Goal: Task Accomplishment & Management: Manage account settings

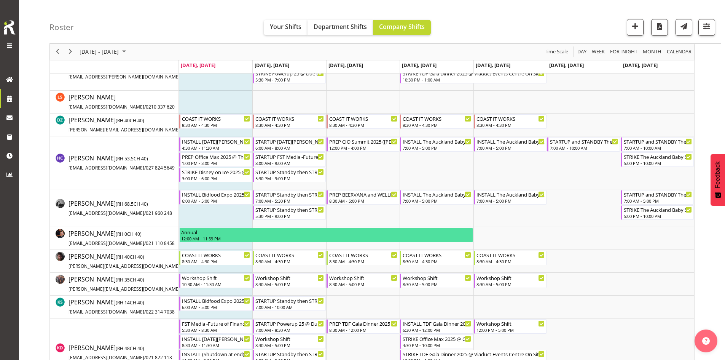
scroll to position [190, 0]
click at [709, 29] on span "button" at bounding box center [707, 26] width 10 height 10
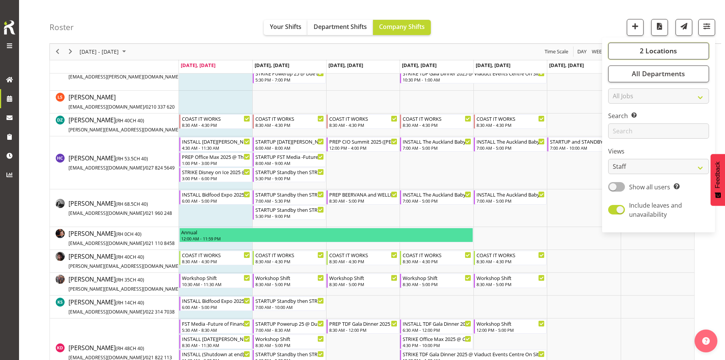
click at [640, 55] on span "2 Locations" at bounding box center [658, 50] width 37 height 9
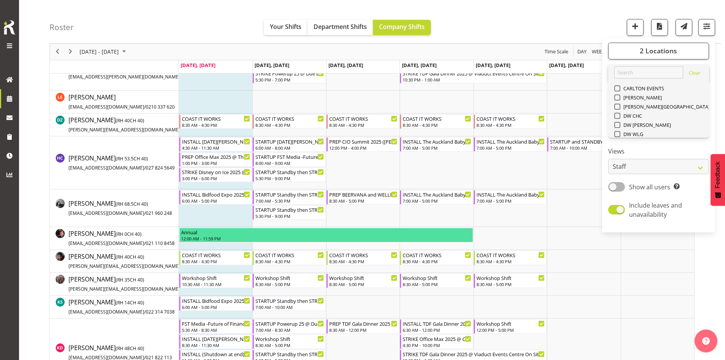
click at [619, 185] on div "SLP" at bounding box center [658, 189] width 89 height 9
click at [618, 186] on span at bounding box center [617, 189] width 6 height 6
click at [618, 186] on input "SLP" at bounding box center [616, 188] width 5 height 5
checkbox input "false"
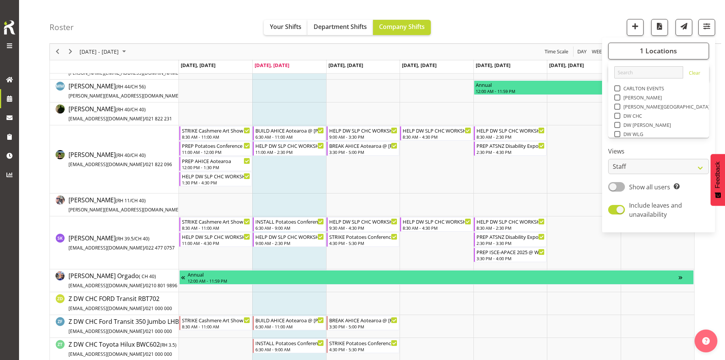
scroll to position [190, 0]
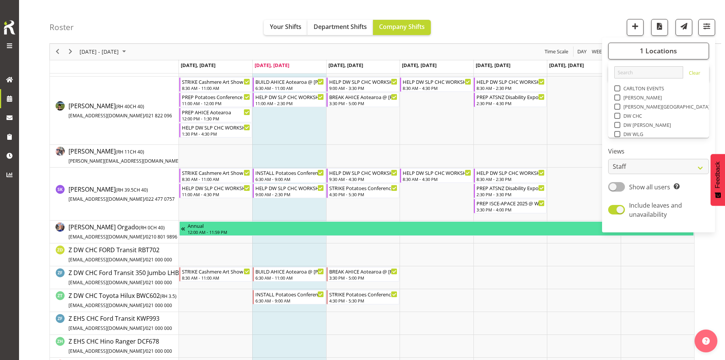
click at [504, 31] on div "Roster Your Shifts Department Shifts Company Shifts 1 Locations Clear CARLTON E…" at bounding box center [385, 22] width 672 height 44
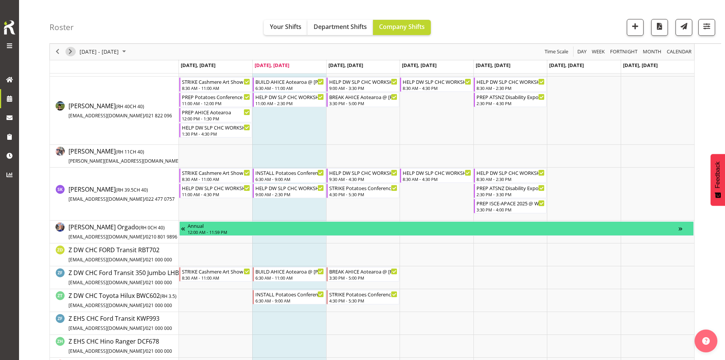
click at [72, 55] on span "Next" at bounding box center [70, 52] width 9 height 10
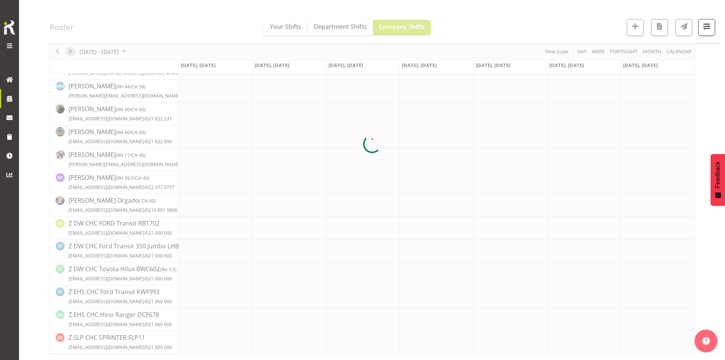
scroll to position [142, 0]
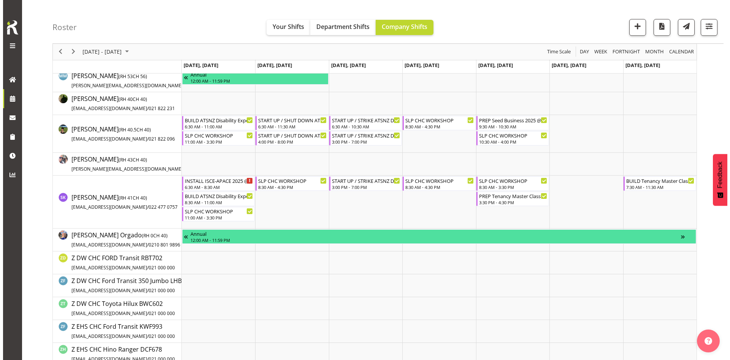
scroll to position [152, 0]
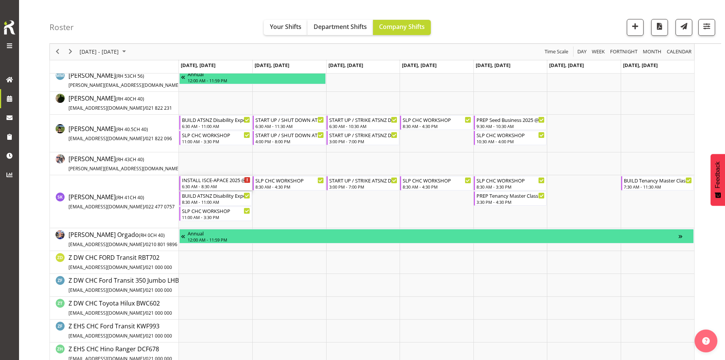
click at [215, 180] on div "INSTALL ISCE-APACE 2025 @ [GEOGRAPHIC_DATA] ONSITE 0700" at bounding box center [216, 180] width 68 height 8
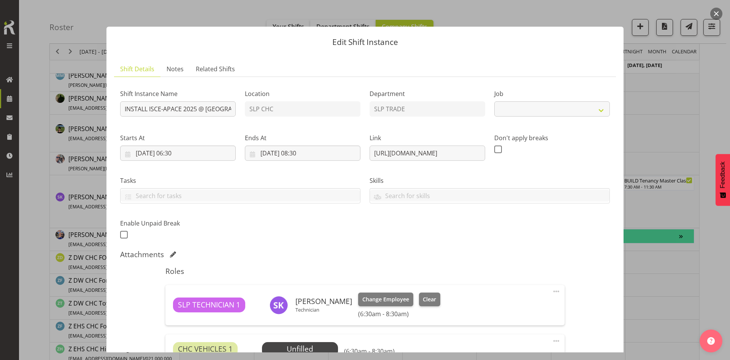
select select "10464"
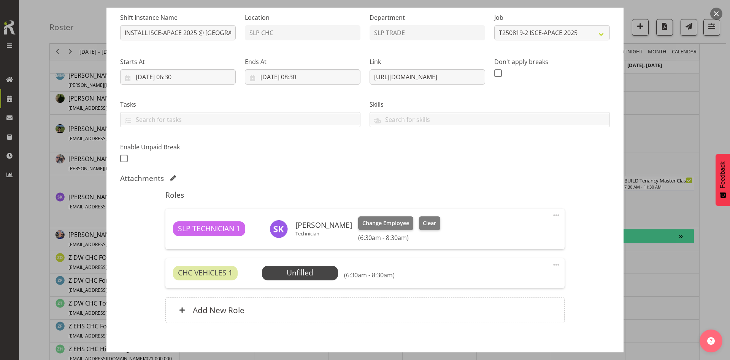
click at [684, 145] on div at bounding box center [365, 180] width 730 height 360
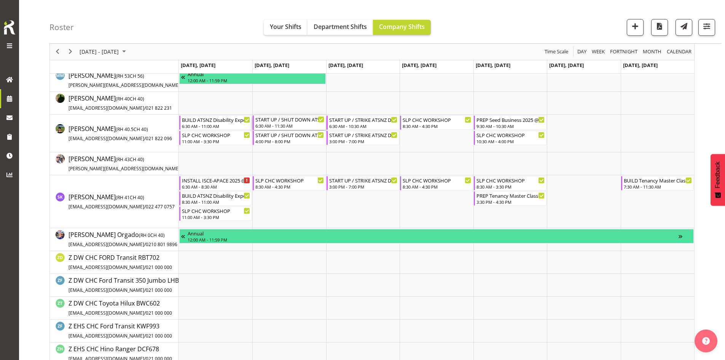
click at [284, 128] on div "6:30 AM - 11:30 AM" at bounding box center [289, 126] width 68 height 6
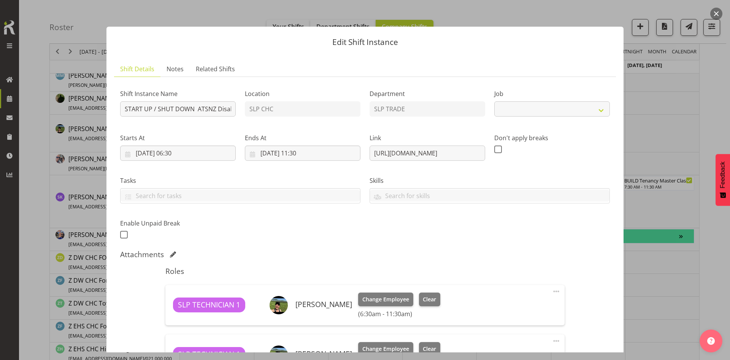
select select "9714"
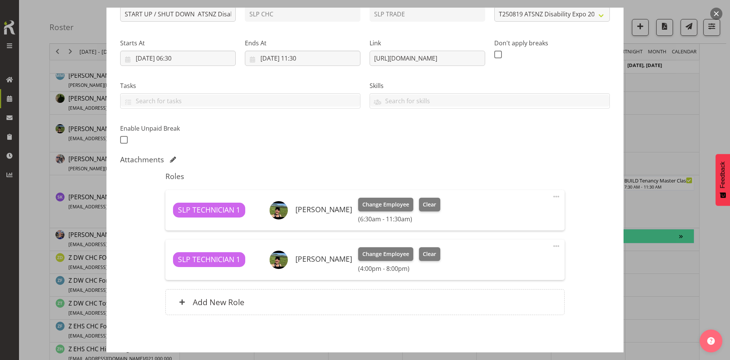
scroll to position [125, 0]
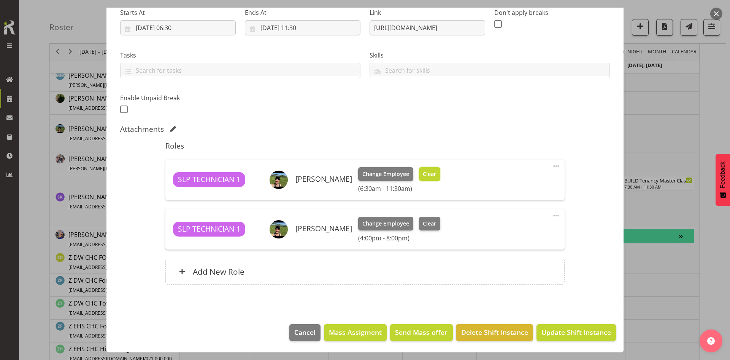
click at [430, 176] on span "Clear" at bounding box center [429, 174] width 13 height 8
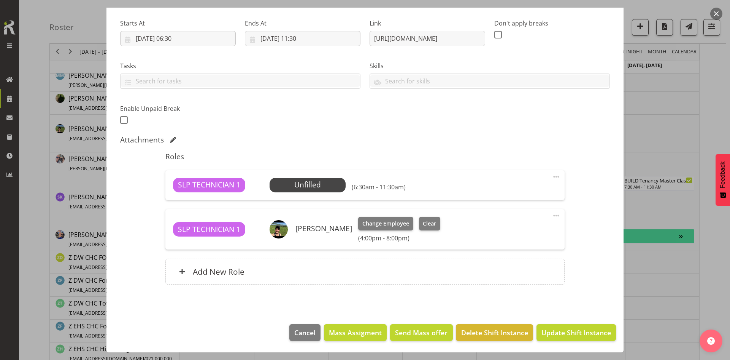
scroll to position [115, 0]
click at [552, 178] on span at bounding box center [556, 176] width 9 height 9
click at [504, 220] on link "Delete" at bounding box center [524, 221] width 73 height 14
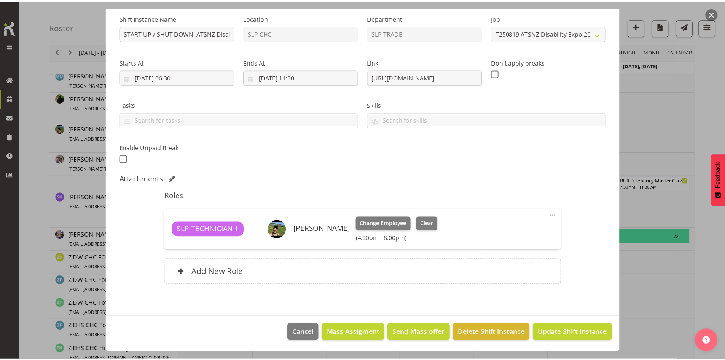
scroll to position [76, 0]
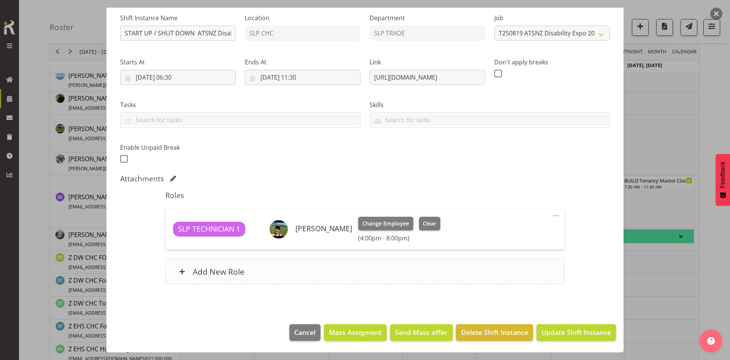
click at [272, 283] on div "Add New Role" at bounding box center [364, 271] width 399 height 26
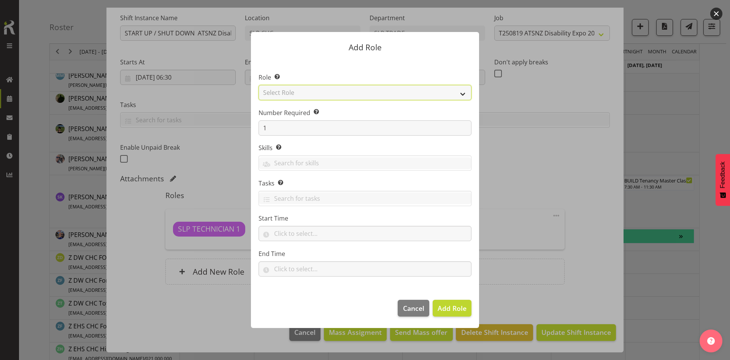
click at [325, 97] on select "Select Role ACCOUNT MANAGER ACCOUNT MANAGER DW ACCOUNTS [PERSON_NAME] VEHICLES …" at bounding box center [365, 92] width 213 height 15
select select "125"
click at [259, 85] on select "Select Role ACCOUNT MANAGER ACCOUNT MANAGER DW ACCOUNTS [PERSON_NAME] VEHICLES …" at bounding box center [365, 92] width 213 height 15
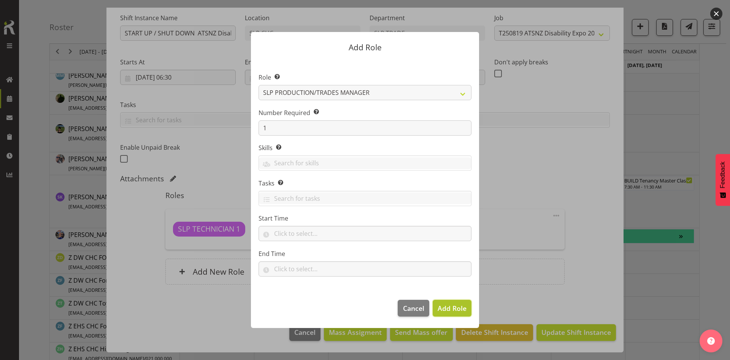
click at [455, 312] on span "Add Role" at bounding box center [452, 307] width 29 height 9
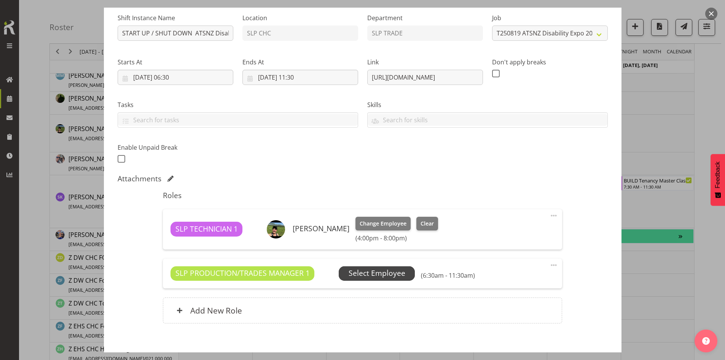
click at [386, 269] on span "Select Employee" at bounding box center [376, 272] width 57 height 11
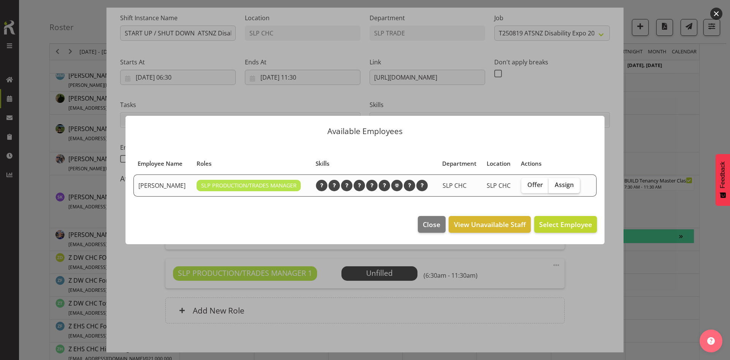
click at [574, 184] on label "Assign" at bounding box center [564, 185] width 31 height 15
click at [554, 184] on input "Assign" at bounding box center [551, 184] width 5 height 5
checkbox input "true"
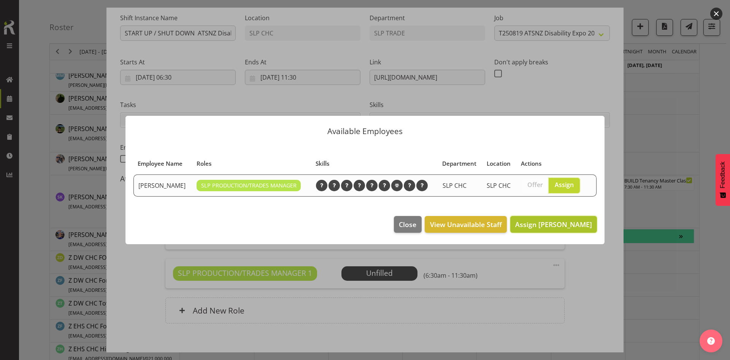
click at [552, 226] on span "Assign [PERSON_NAME]" at bounding box center [554, 224] width 77 height 9
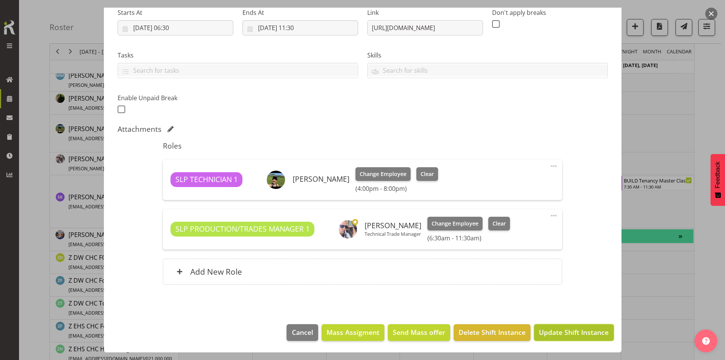
click at [576, 334] on span "Update Shift Instance" at bounding box center [574, 332] width 70 height 10
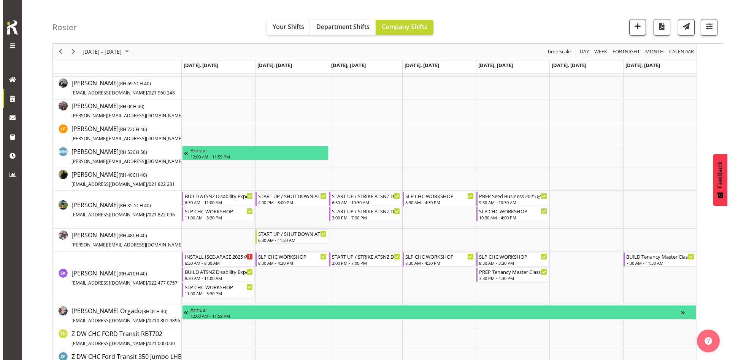
scroll to position [114, 0]
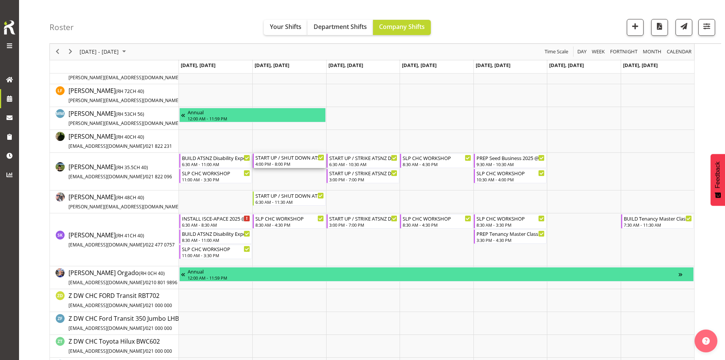
click at [285, 164] on div "4:00 PM - 8:00 PM" at bounding box center [289, 164] width 68 height 6
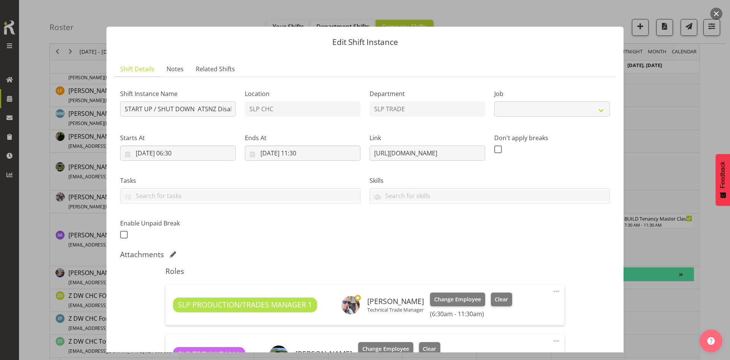
select select "9714"
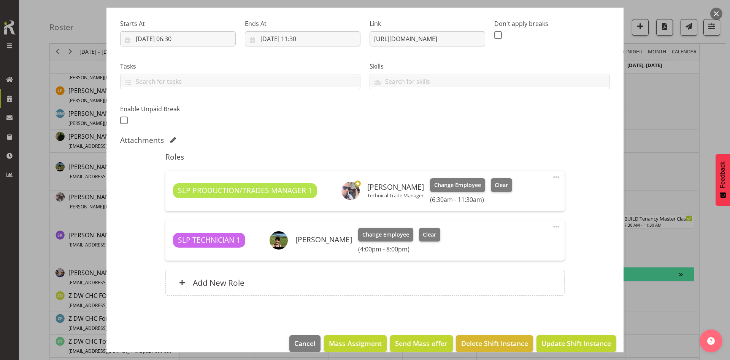
click at [552, 226] on span at bounding box center [556, 226] width 9 height 9
click at [517, 239] on link "Edit" at bounding box center [524, 243] width 73 height 14
select select "7"
select select "2025"
select select "16"
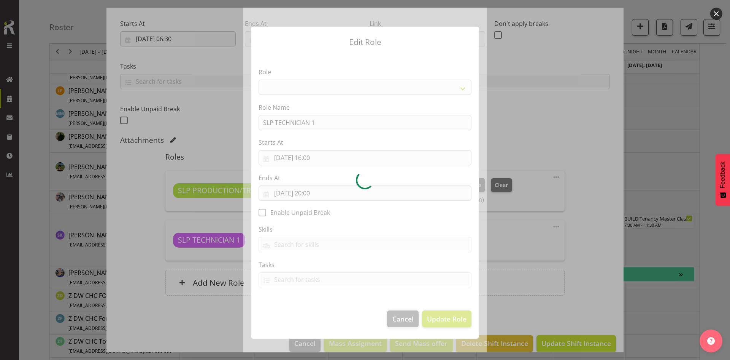
select select "123"
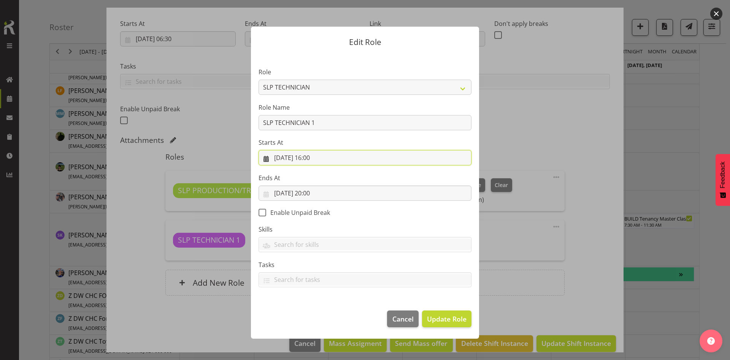
click at [327, 154] on input "[DATE] 16:00" at bounding box center [365, 157] width 213 height 15
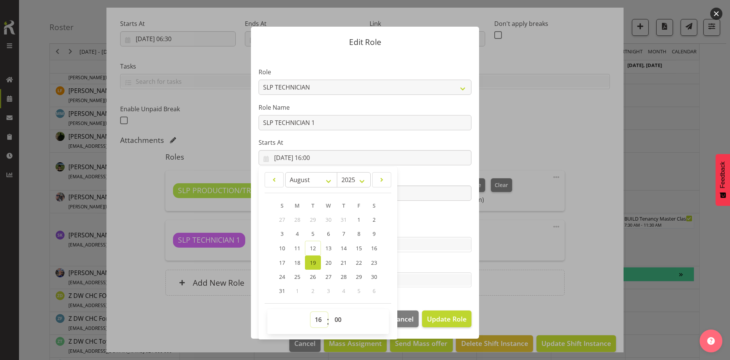
click at [321, 312] on select "00 01 02 03 04 05 06 07 08 09 10 11 12 13 14 15 16 17 18 19 20 21 22 23" at bounding box center [319, 319] width 17 height 15
select select "15"
click at [311, 312] on select "00 01 02 03 04 05 06 07 08 09 10 11 12 13 14 15 16 17 18 19 20 21 22 23" at bounding box center [319, 319] width 17 height 15
type input "[DATE] 15:00"
click at [338, 314] on select "00 01 02 03 04 05 06 07 08 09 10 11 12 13 14 15 16 17 18 19 20 21 22 23 24 25 2…" at bounding box center [339, 319] width 17 height 15
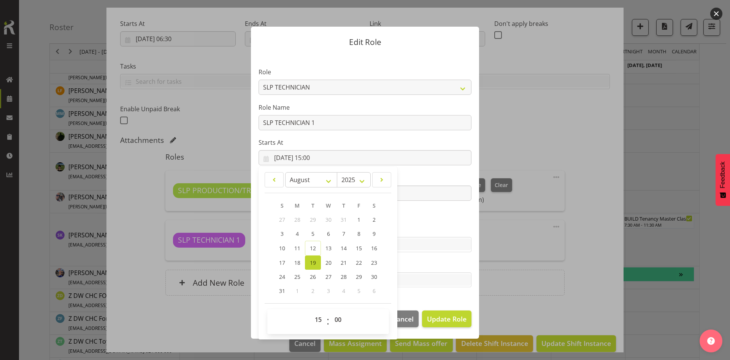
click at [438, 224] on section "Role ACCOUNT MANAGER ACCOUNT MANAGER DW ACCOUNTS [PERSON_NAME] VEHICLES AKL [PE…" at bounding box center [365, 178] width 228 height 249
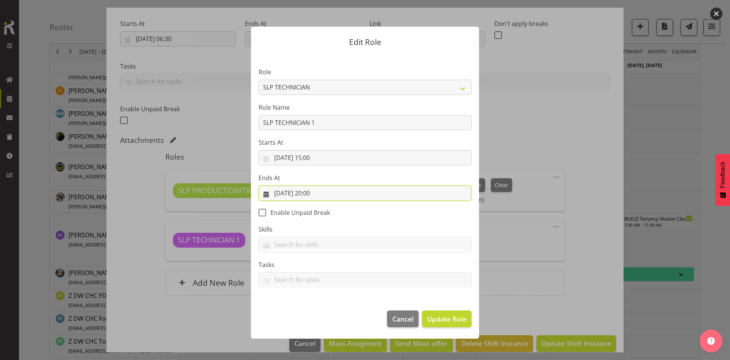
click at [332, 188] on input "[DATE] 20:00" at bounding box center [365, 192] width 213 height 15
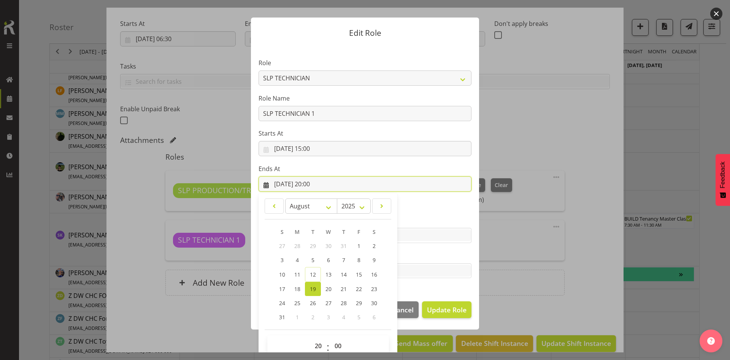
scroll to position [22, 0]
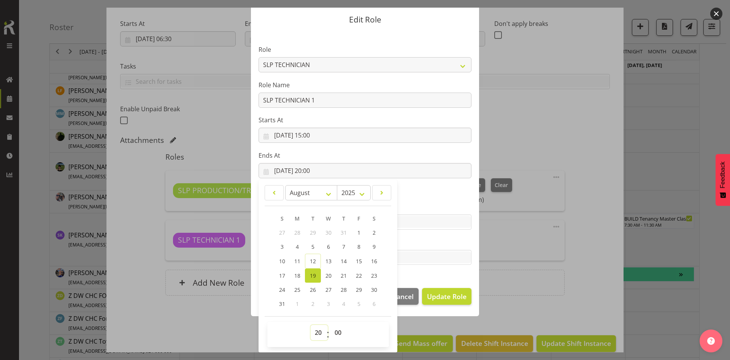
click at [319, 328] on select "00 01 02 03 04 05 06 07 08 09 10 11 12 13 14 15 16 17 18 19 20 21 22 23" at bounding box center [319, 332] width 17 height 15
select select "16"
click at [311, 325] on select "00 01 02 03 04 05 06 07 08 09 10 11 12 13 14 15 16 17 18 19 20 21 22 23" at bounding box center [319, 332] width 17 height 15
type input "[DATE] 16:00"
click at [449, 237] on label "Tasks" at bounding box center [365, 241] width 213 height 9
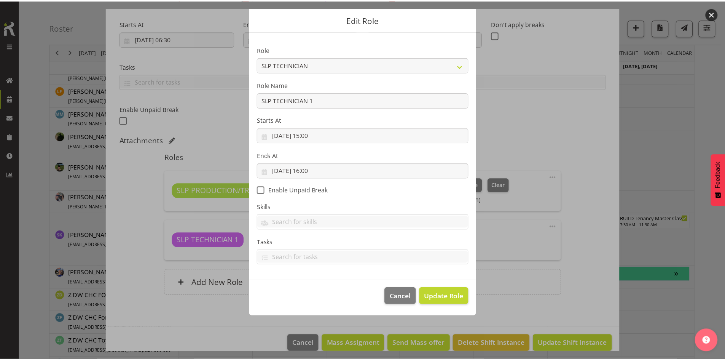
scroll to position [0, 0]
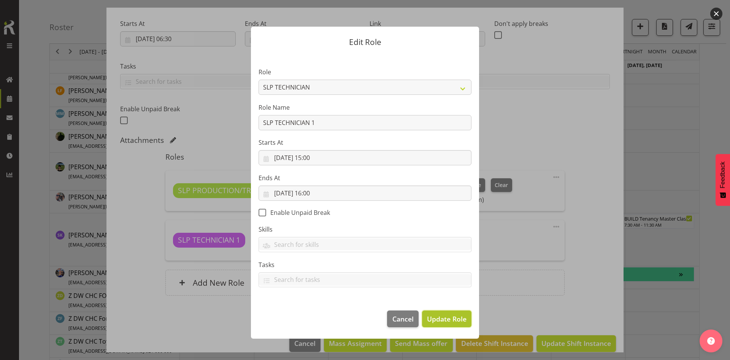
click at [436, 312] on button "Update Role" at bounding box center [446, 318] width 49 height 17
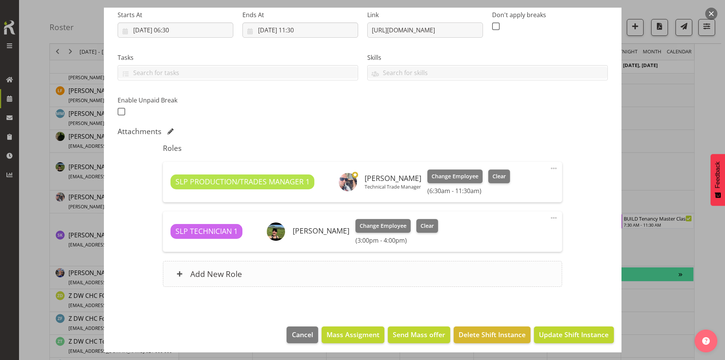
scroll to position [125, 0]
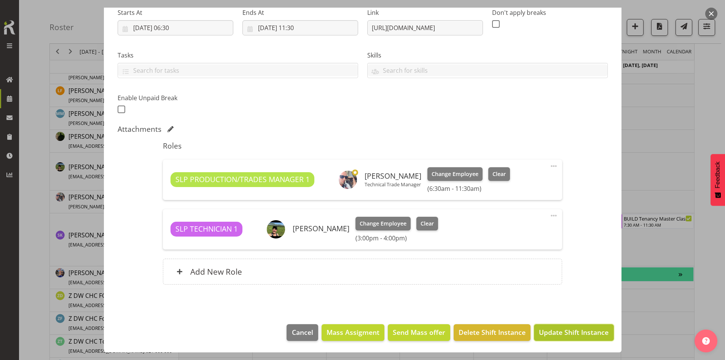
click at [561, 334] on span "Update Shift Instance" at bounding box center [574, 332] width 70 height 10
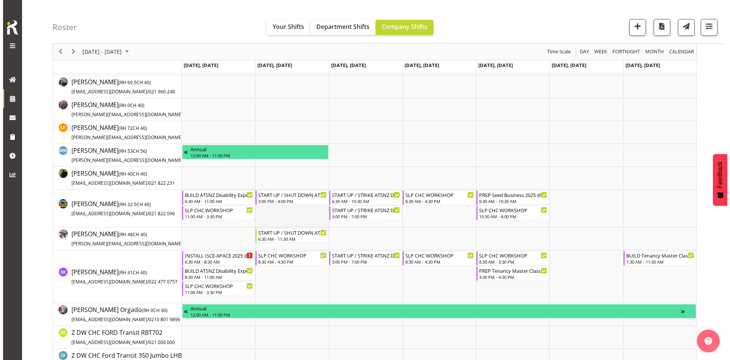
scroll to position [152, 0]
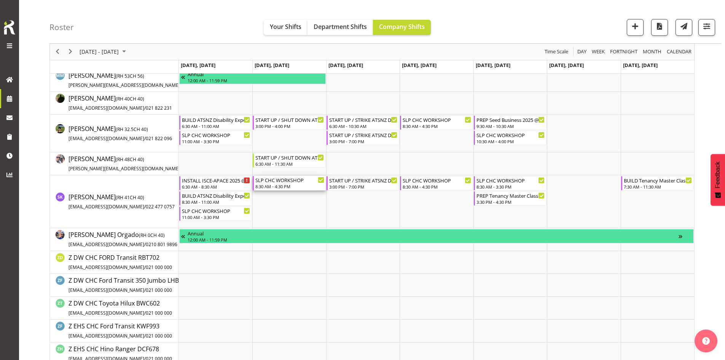
click at [286, 186] on div "8:30 AM - 4:30 PM" at bounding box center [289, 186] width 68 height 6
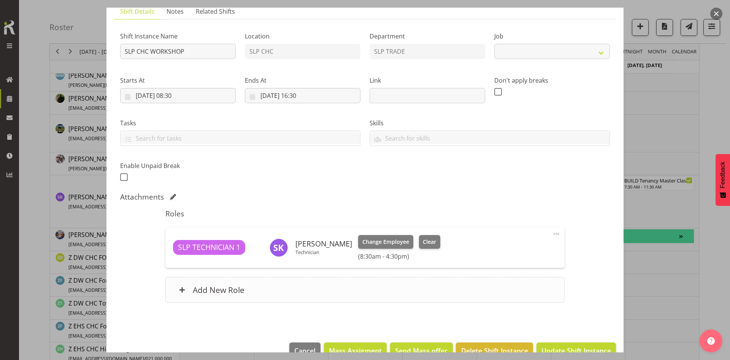
scroll to position [76, 0]
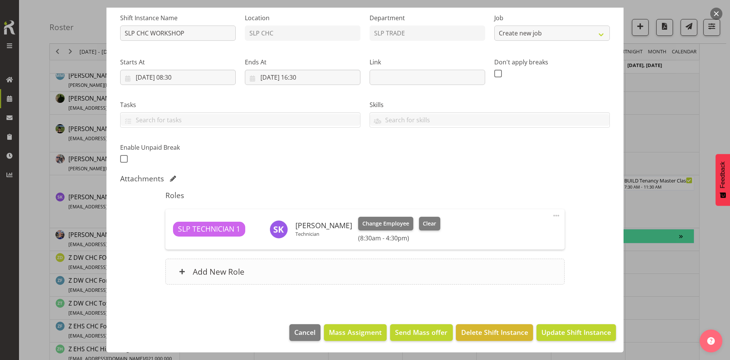
select select "45"
click at [321, 262] on div "Add New Role" at bounding box center [364, 271] width 399 height 26
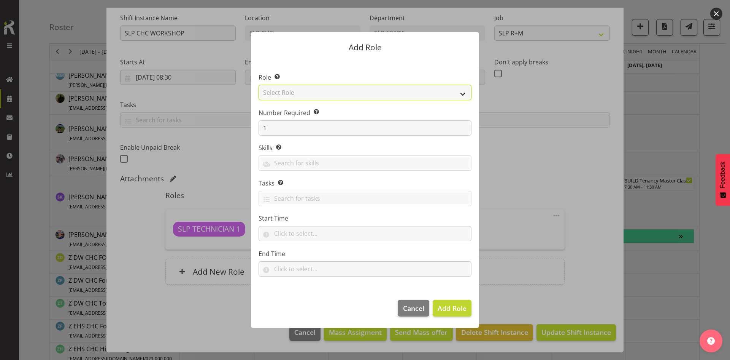
drag, startPoint x: 439, startPoint y: 89, endPoint x: 434, endPoint y: 99, distance: 11.1
click at [439, 89] on select "Select Role ACCOUNT MANAGER ACCOUNT MANAGER DW ACCOUNTS [PERSON_NAME] VEHICLES …" at bounding box center [365, 92] width 213 height 15
select select "123"
click at [259, 85] on select "Select Role ACCOUNT MANAGER ACCOUNT MANAGER DW ACCOUNTS [PERSON_NAME] VEHICLES …" at bounding box center [365, 92] width 213 height 15
click at [446, 304] on span "Add Role" at bounding box center [452, 307] width 29 height 9
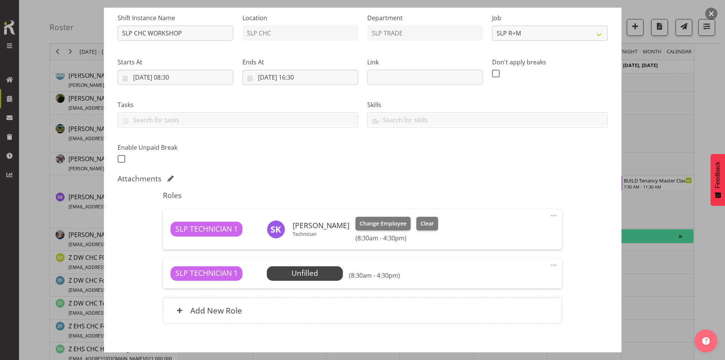
click at [549, 263] on span at bounding box center [553, 264] width 9 height 9
click at [500, 276] on link "Edit" at bounding box center [521, 282] width 73 height 14
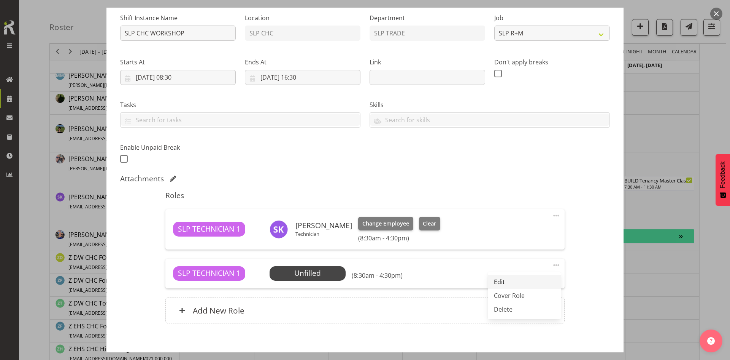
select select "7"
select select "2025"
select select "8"
select select "30"
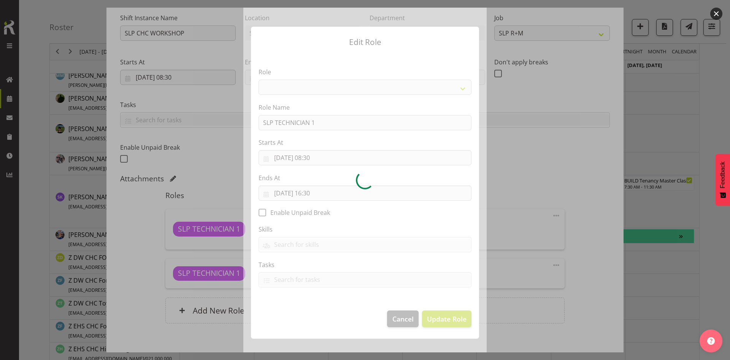
select select "123"
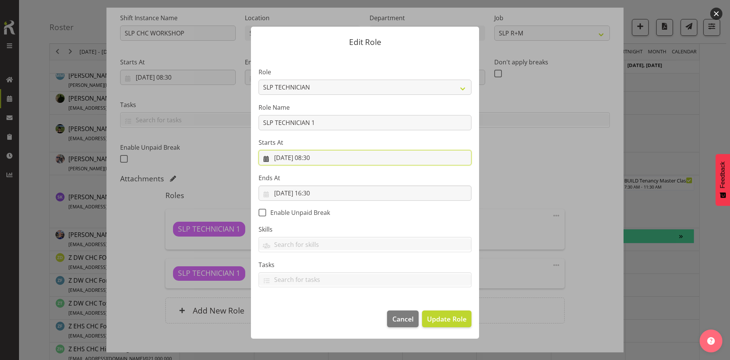
click at [341, 153] on input "[DATE] 08:30" at bounding box center [365, 157] width 213 height 15
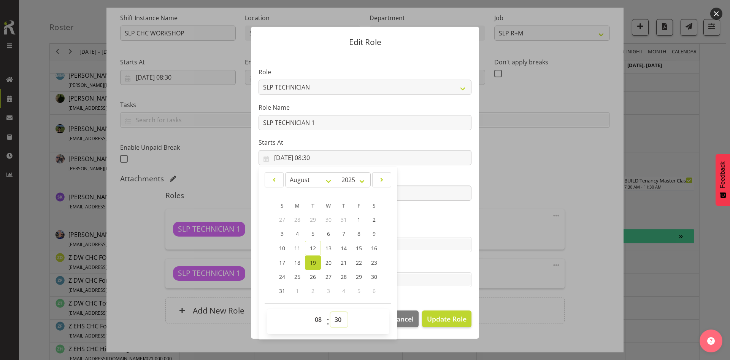
click at [338, 318] on select "00 01 02 03 04 05 06 07 08 09 10 11 12 13 14 15 16 17 18 19 20 21 22 23 24 25 2…" at bounding box center [339, 319] width 17 height 15
select select "0"
click at [331, 312] on select "00 01 02 03 04 05 06 07 08 09 10 11 12 13 14 15 16 17 18 19 20 21 22 23 24 25 2…" at bounding box center [339, 319] width 17 height 15
type input "[DATE] 08:00"
click at [415, 221] on section "Role ACCOUNT MANAGER ACCOUNT MANAGER DW ACCOUNTS [PERSON_NAME] VEHICLES AKL [PE…" at bounding box center [365, 178] width 228 height 249
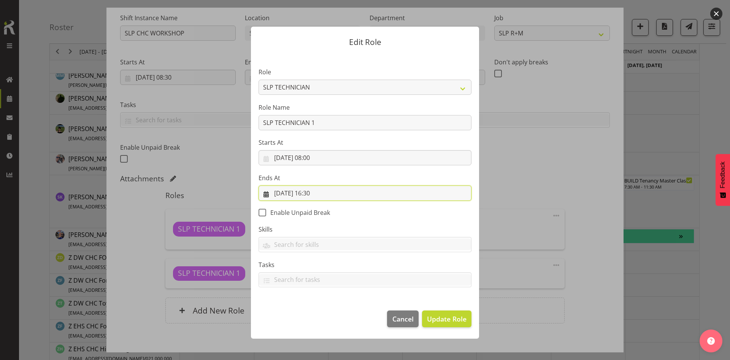
click at [328, 191] on input "[DATE] 16:30" at bounding box center [365, 192] width 213 height 15
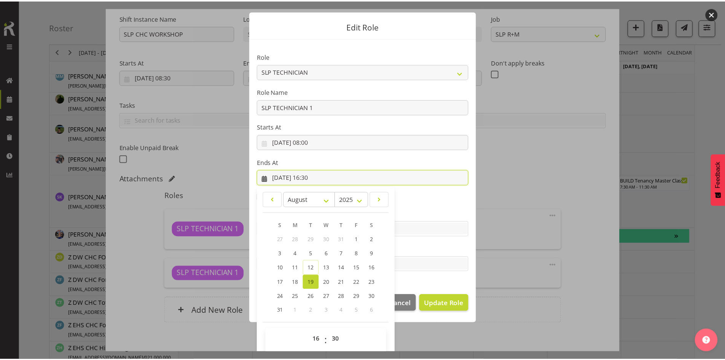
scroll to position [22, 0]
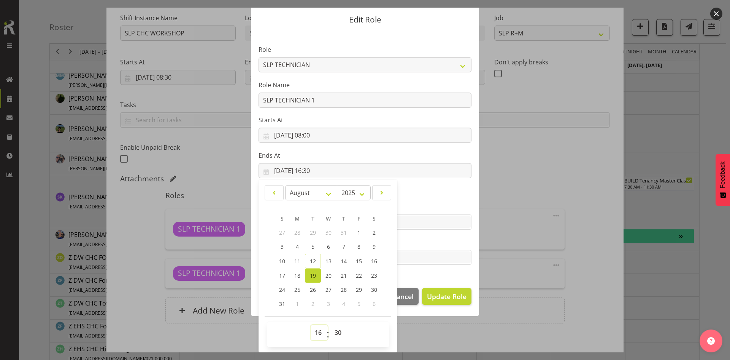
click at [314, 331] on select "00 01 02 03 04 05 06 07 08 09 10 11 12 13 14 15 16 17 18 19 20 21 22 23" at bounding box center [319, 332] width 17 height 15
select select "15"
click at [311, 325] on select "00 01 02 03 04 05 06 07 08 09 10 11 12 13 14 15 16 17 18 19 20 21 22 23" at bounding box center [319, 332] width 17 height 15
type input "[DATE] 15:30"
click at [336, 329] on select "00 01 02 03 04 05 06 07 08 09 10 11 12 13 14 15 16 17 18 19 20 21 22 23 24 25 2…" at bounding box center [339, 332] width 17 height 15
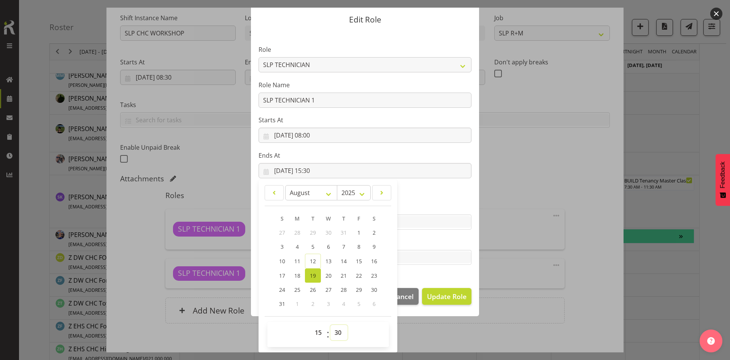
select select "0"
click at [331, 325] on select "00 01 02 03 04 05 06 07 08 09 10 11 12 13 14 15 16 17 18 19 20 21 22 23 24 25 2…" at bounding box center [339, 332] width 17 height 15
type input "[DATE] 15:00"
click at [436, 293] on span "Update Role" at bounding box center [447, 296] width 40 height 10
click at [446, 294] on span "Update Role" at bounding box center [447, 296] width 40 height 10
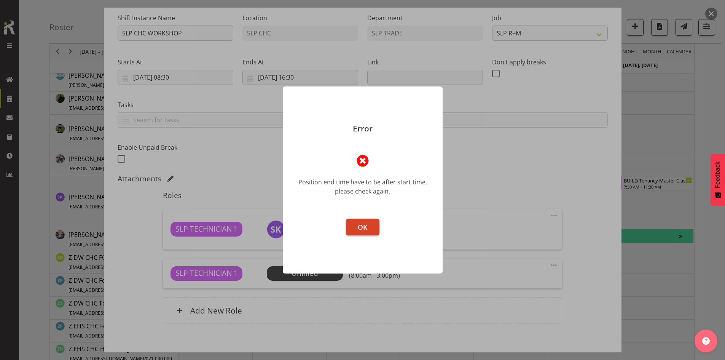
click at [358, 231] on span "OK" at bounding box center [363, 226] width 10 height 9
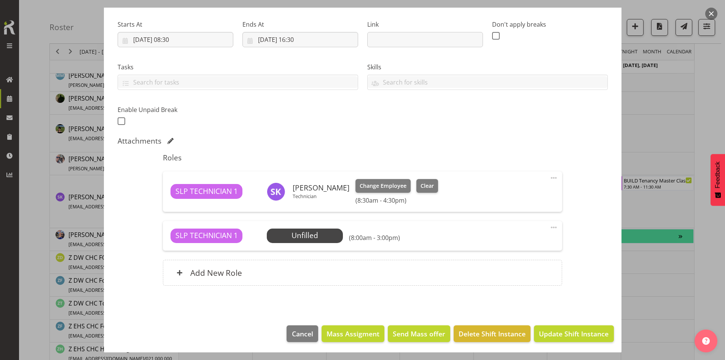
scroll to position [115, 0]
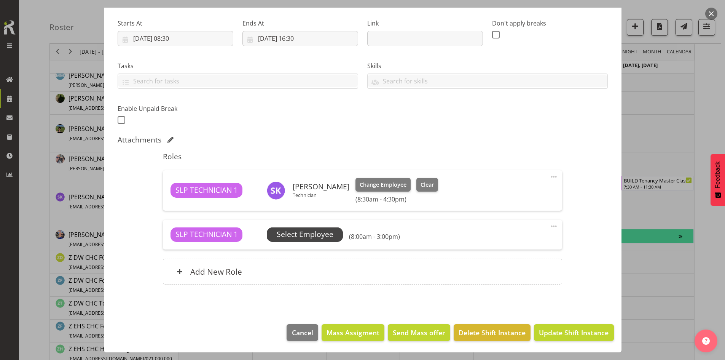
click at [333, 236] on span "Select Employee" at bounding box center [305, 234] width 76 height 14
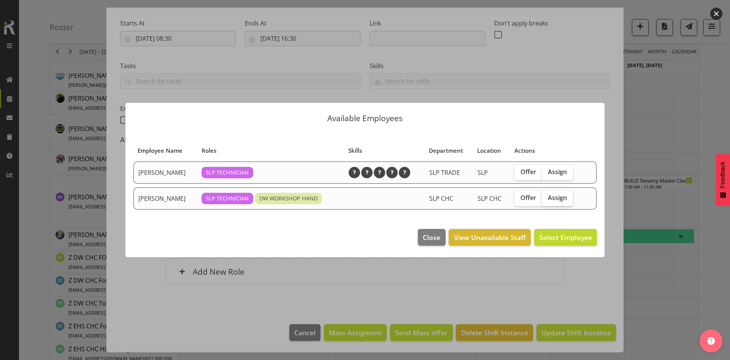
click at [556, 194] on span "Assign" at bounding box center [557, 198] width 19 height 8
click at [547, 195] on input "Assign" at bounding box center [544, 197] width 5 height 5
checkbox input "true"
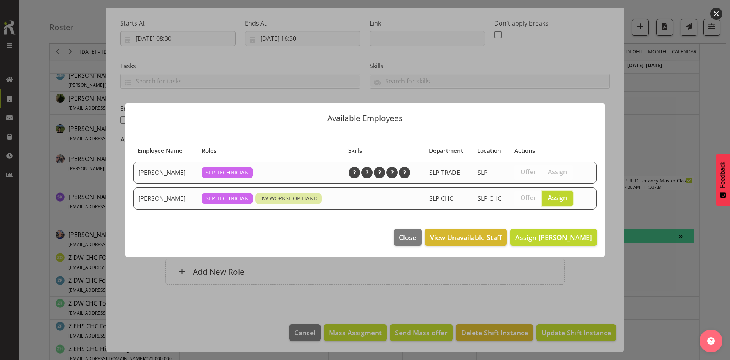
click at [558, 247] on footer "Close View Unavailable Staff Assign [PERSON_NAME]" at bounding box center [365, 239] width 479 height 36
drag, startPoint x: 556, startPoint y: 241, endPoint x: 559, endPoint y: 245, distance: 5.0
click at [557, 242] on span "Assign [PERSON_NAME]" at bounding box center [554, 237] width 77 height 10
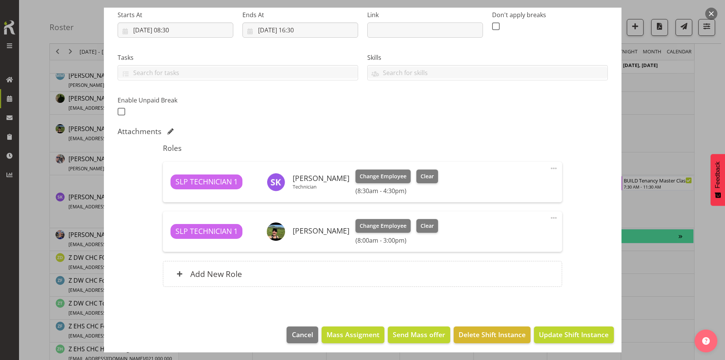
scroll to position [125, 0]
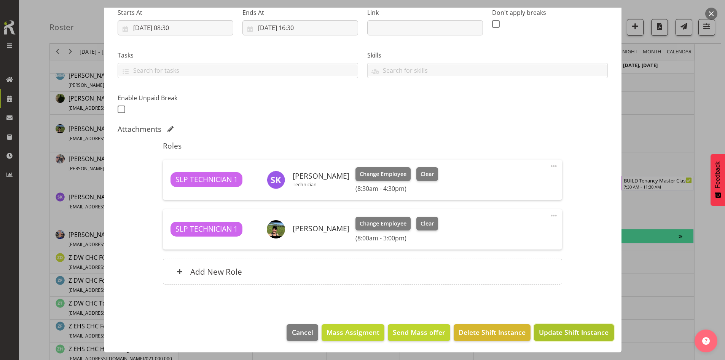
click at [562, 334] on span "Update Shift Instance" at bounding box center [574, 332] width 70 height 10
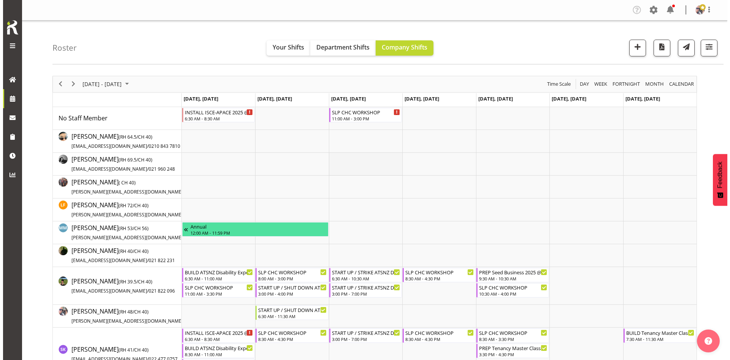
scroll to position [186, 0]
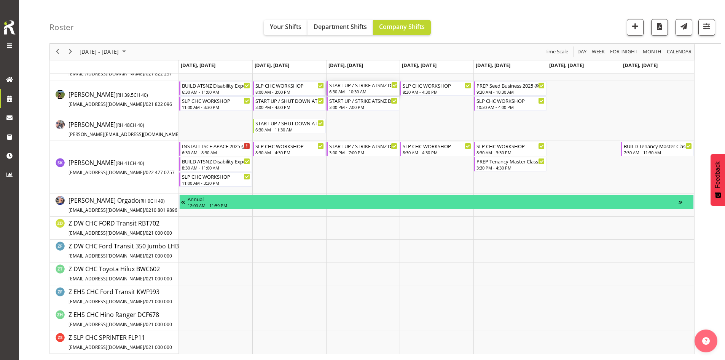
click at [370, 90] on div "6:30 AM - 10:30 AM" at bounding box center [363, 91] width 68 height 6
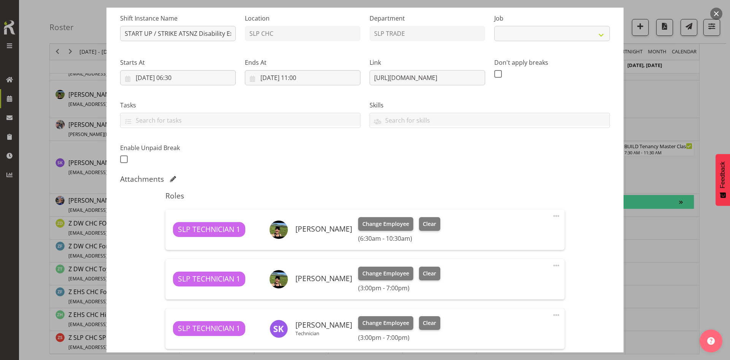
scroll to position [175, 0]
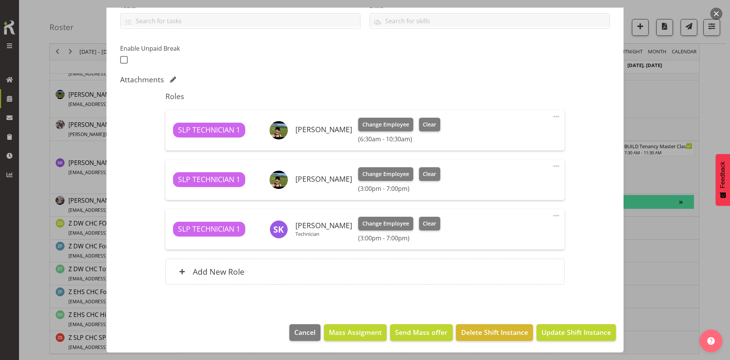
select select "9714"
click at [552, 119] on span at bounding box center [556, 116] width 9 height 9
click at [516, 132] on link "Edit" at bounding box center [524, 133] width 73 height 14
select select "7"
select select "2025"
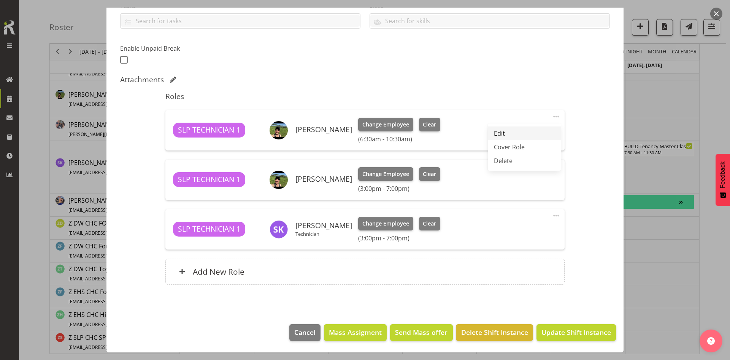
select select "10"
select select "30"
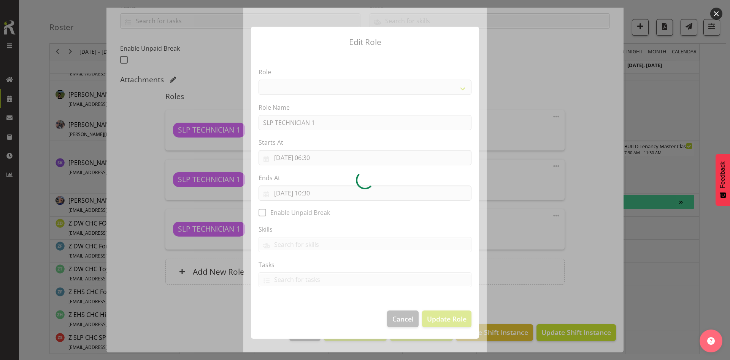
select select "123"
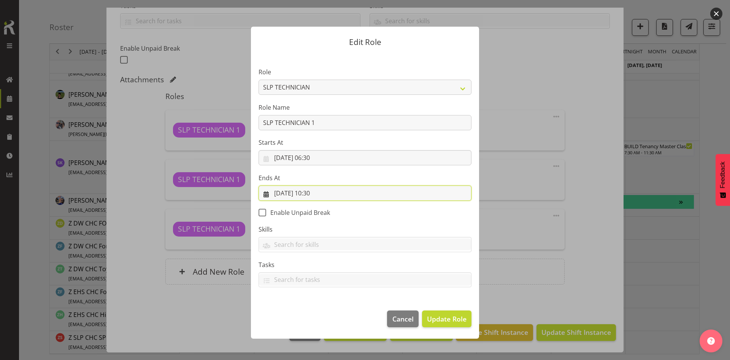
click at [333, 188] on input "[DATE] 10:30" at bounding box center [365, 192] width 213 height 15
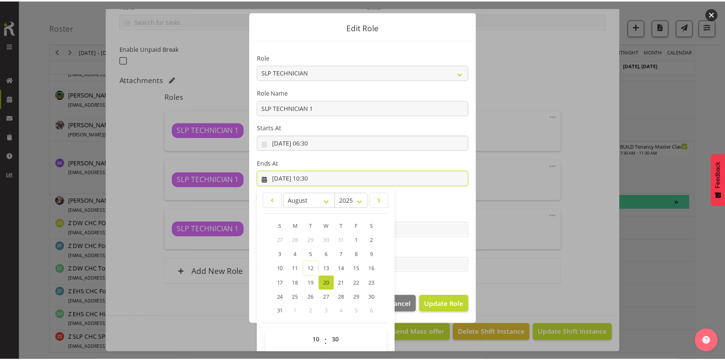
scroll to position [22, 0]
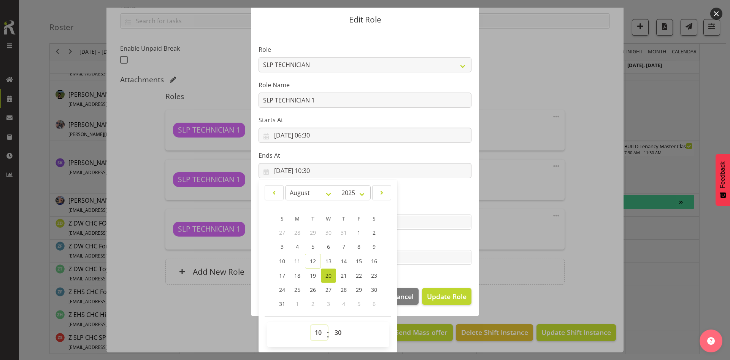
click at [318, 330] on select "00 01 02 03 04 05 06 07 08 09 10 11 12 13 14 15 16 17 18 19 20 21 22 23" at bounding box center [319, 332] width 17 height 15
select select "19"
click at [311, 325] on select "00 01 02 03 04 05 06 07 08 09 10 11 12 13 14 15 16 17 18 19 20 21 22 23" at bounding box center [319, 332] width 17 height 15
type input "[DATE] 19:30"
click at [433, 301] on span "Update Role" at bounding box center [447, 296] width 40 height 10
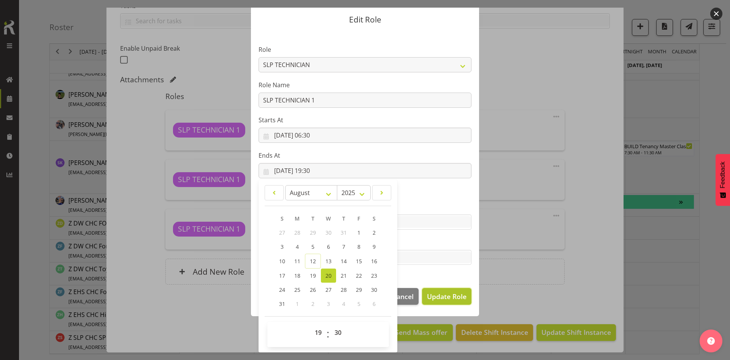
select select
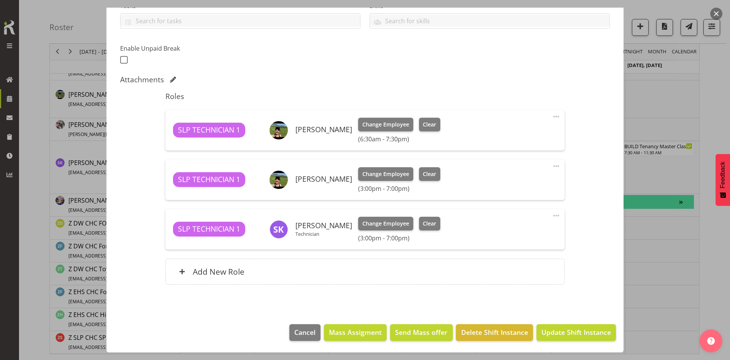
scroll to position [22, 0]
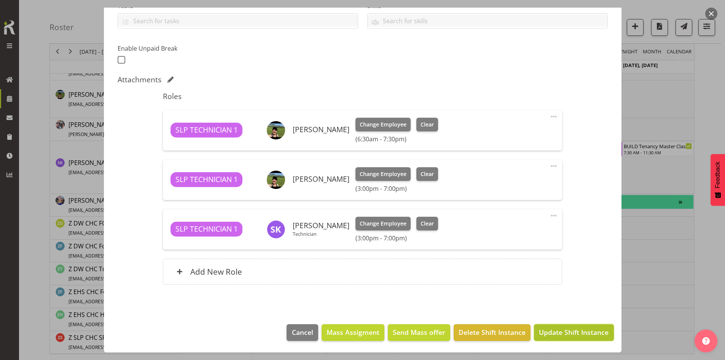
click at [565, 334] on span "Update Shift Instance" at bounding box center [574, 332] width 70 height 10
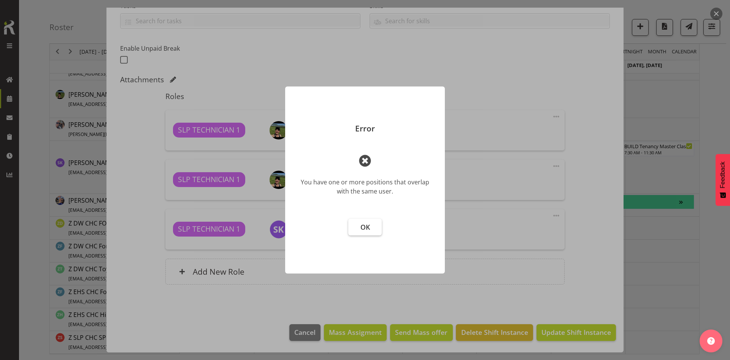
click at [361, 228] on span "OK" at bounding box center [366, 226] width 10 height 9
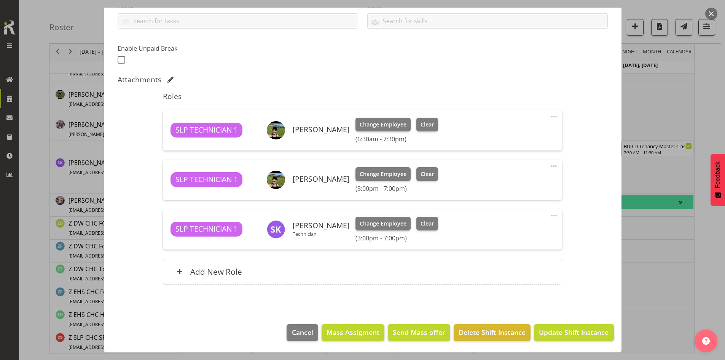
click at [552, 115] on span at bounding box center [553, 116] width 9 height 9
click at [517, 133] on link "Edit" at bounding box center [521, 133] width 73 height 14
select select "7"
select select "2025"
select select "19"
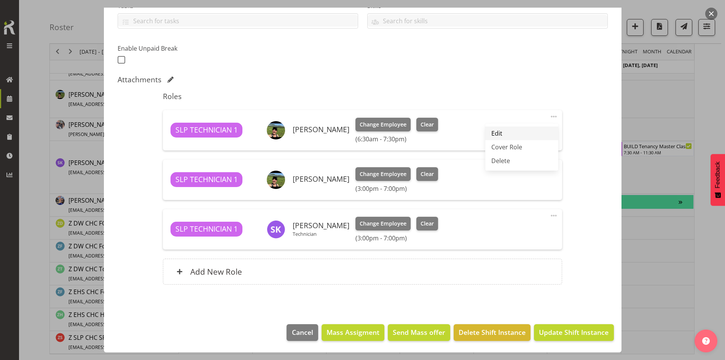
select select "30"
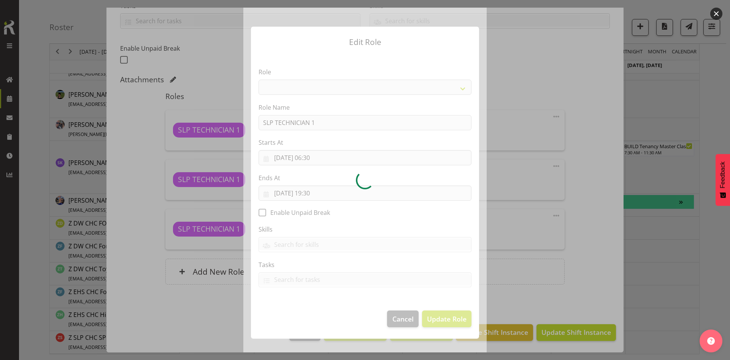
select select "123"
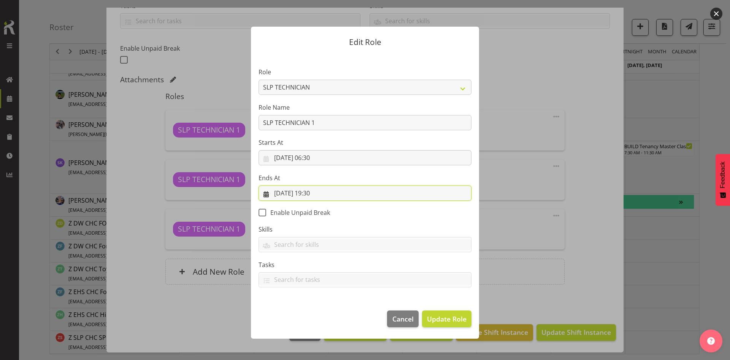
click at [334, 193] on input "[DATE] 19:30" at bounding box center [365, 192] width 213 height 15
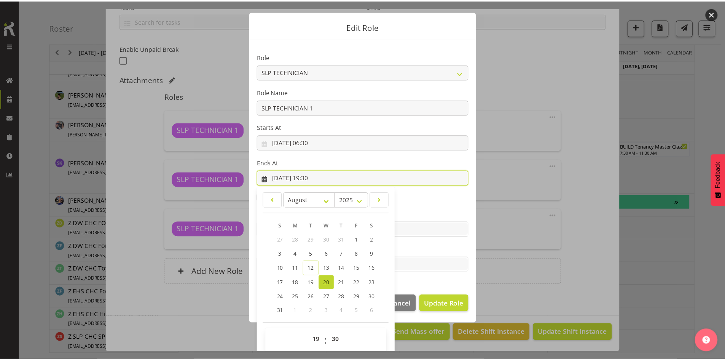
scroll to position [22, 0]
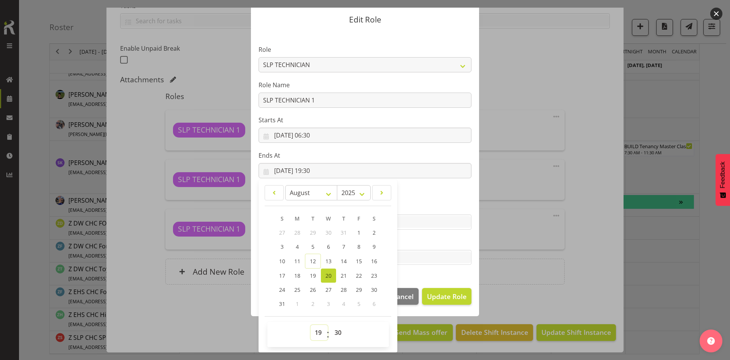
click at [316, 330] on select "00 01 02 03 04 05 06 07 08 09 10 11 12 13 14 15 16 17 18 19 20 21 22 23" at bounding box center [319, 332] width 17 height 15
select select "7"
click at [311, 325] on select "00 01 02 03 04 05 06 07 08 09 10 11 12 13 14 15 16 17 18 19 20 21 22 23" at bounding box center [319, 332] width 17 height 15
type input "[DATE] 07:30"
click at [437, 304] on button "Update Role" at bounding box center [446, 296] width 49 height 17
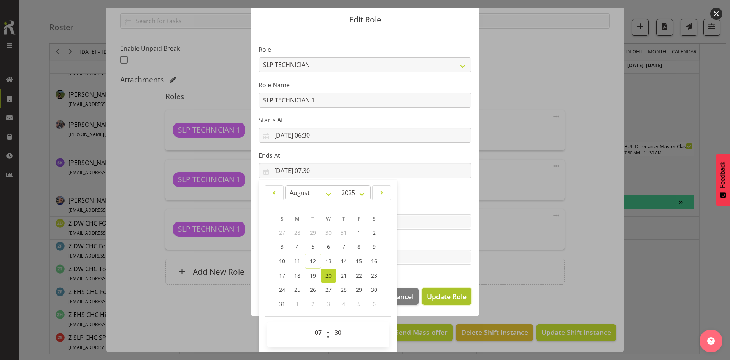
select select
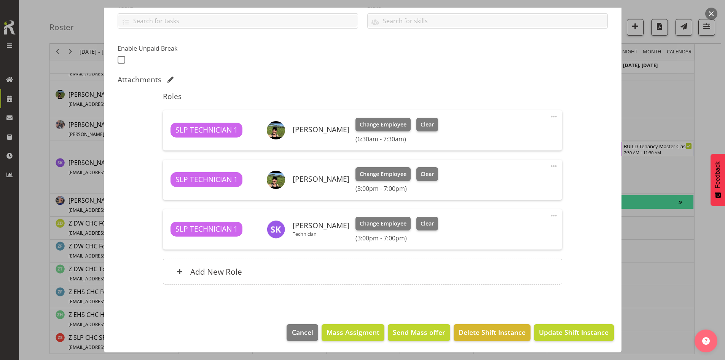
scroll to position [22, 0]
click at [543, 328] on span "Update Shift Instance" at bounding box center [574, 332] width 70 height 10
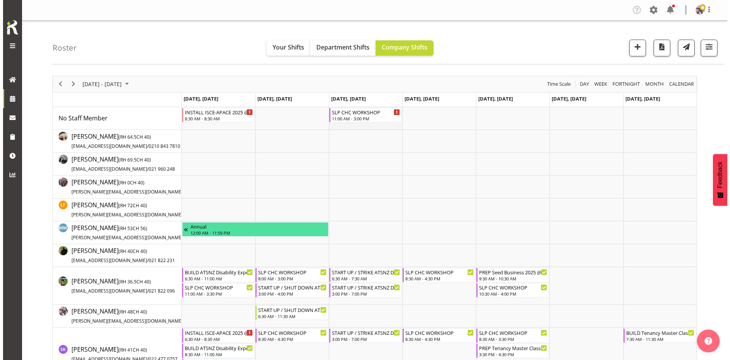
scroll to position [76, 0]
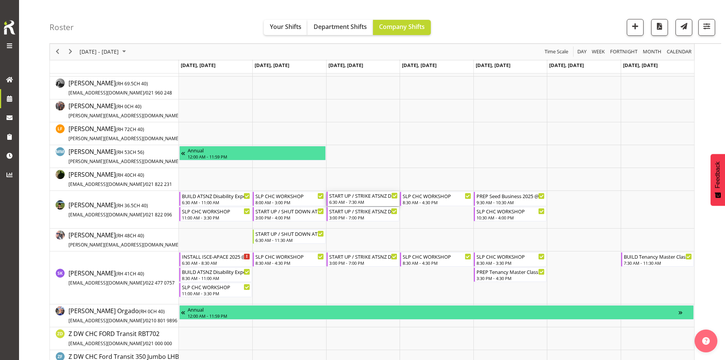
click at [367, 199] on div "6:30 AM - 7:30 AM" at bounding box center [363, 202] width 68 height 6
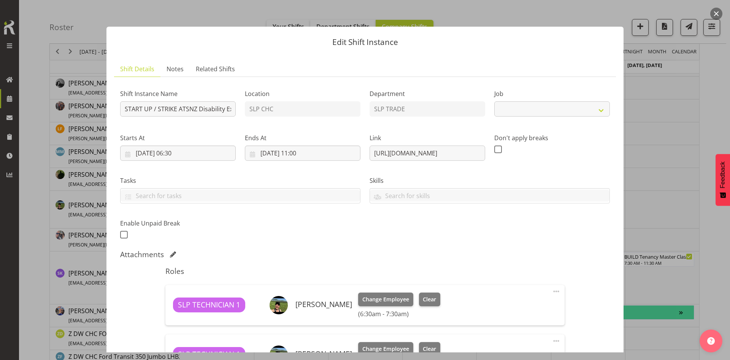
select select "9714"
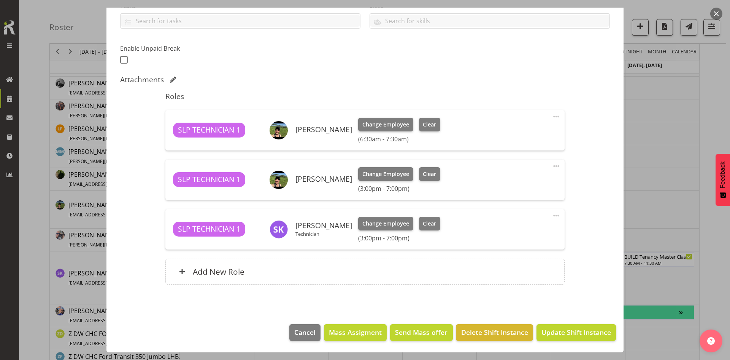
click at [552, 117] on span at bounding box center [556, 116] width 9 height 9
click at [520, 133] on link "Edit" at bounding box center [524, 133] width 73 height 14
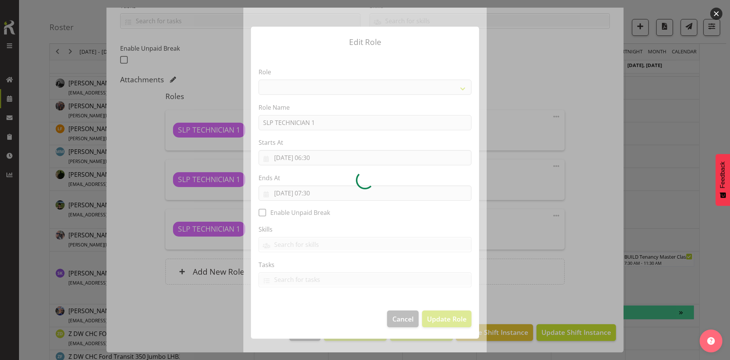
select select "123"
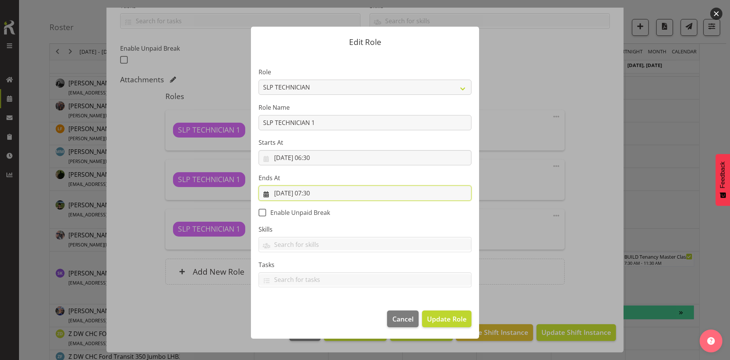
click at [353, 191] on input "[DATE] 07:30" at bounding box center [365, 192] width 213 height 15
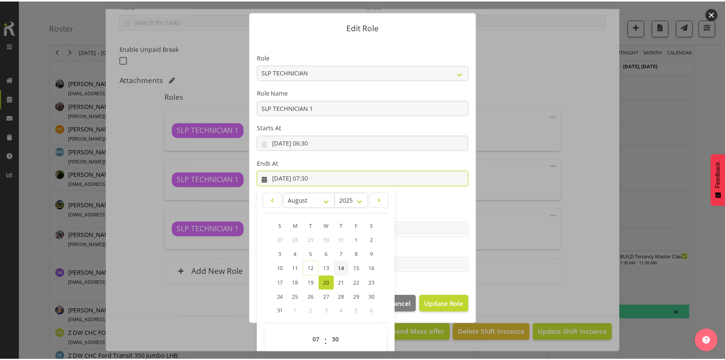
scroll to position [22, 0]
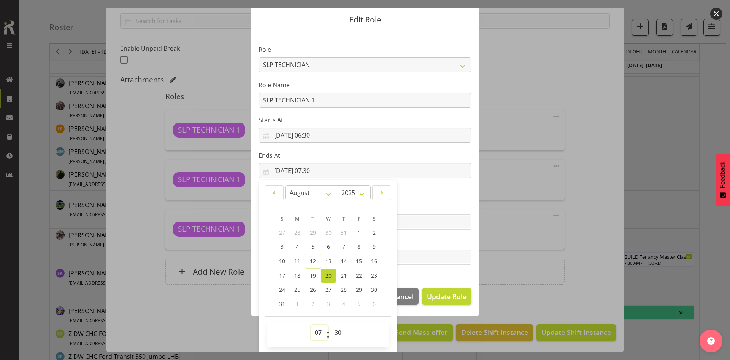
click at [313, 336] on select "00 01 02 03 04 05 06 07 08 09 10 11 12 13 14 15 16 17 18 19 20 21 22 23" at bounding box center [319, 332] width 17 height 15
select select "10"
click at [311, 325] on select "00 01 02 03 04 05 06 07 08 09 10 11 12 13 14 15 16 17 18 19 20 21 22 23" at bounding box center [319, 332] width 17 height 15
type input "[DATE] 10:30"
click at [440, 301] on button "Update Role" at bounding box center [446, 296] width 49 height 17
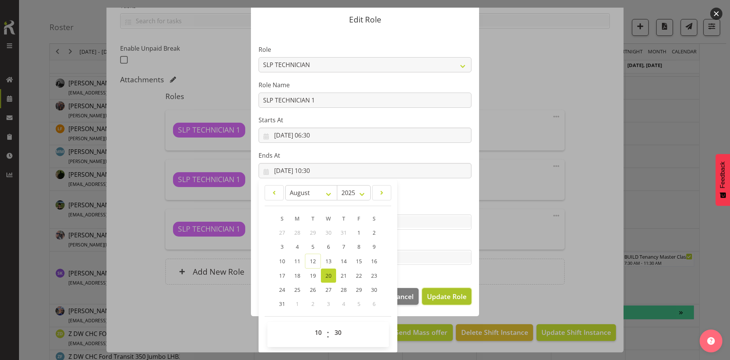
select select
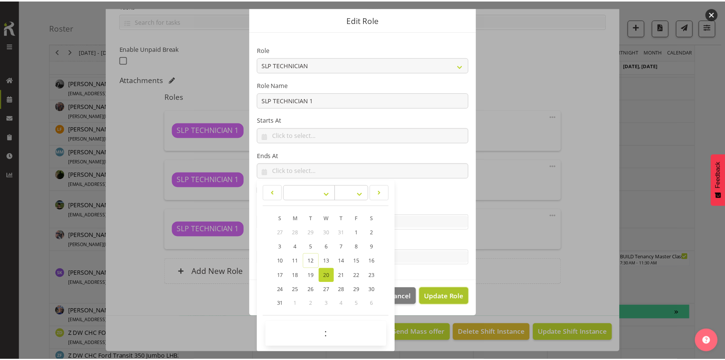
scroll to position [22, 0]
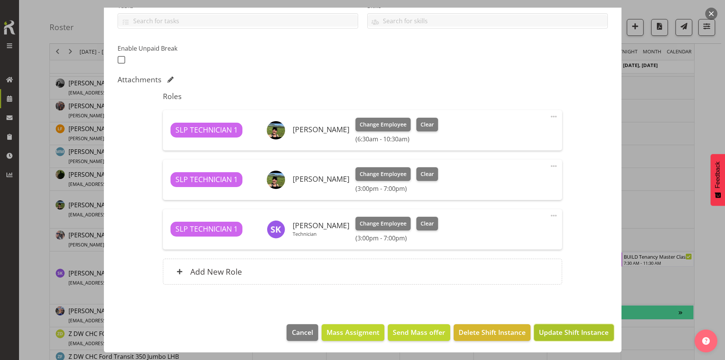
click at [547, 324] on button "Update Shift Instance" at bounding box center [574, 332] width 80 height 17
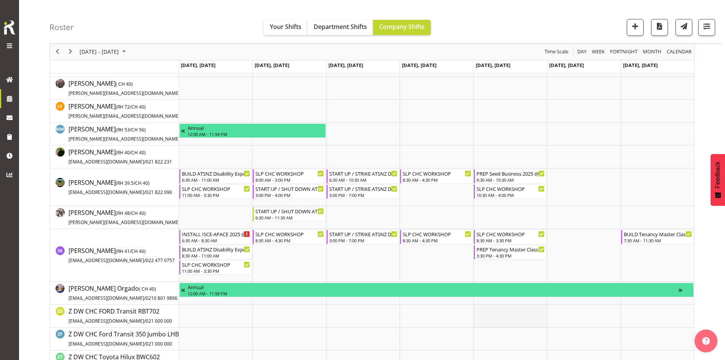
scroll to position [186, 0]
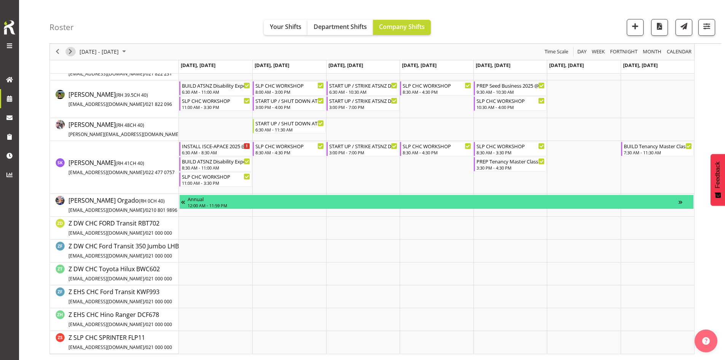
click at [66, 55] on span "Next" at bounding box center [70, 52] width 9 height 10
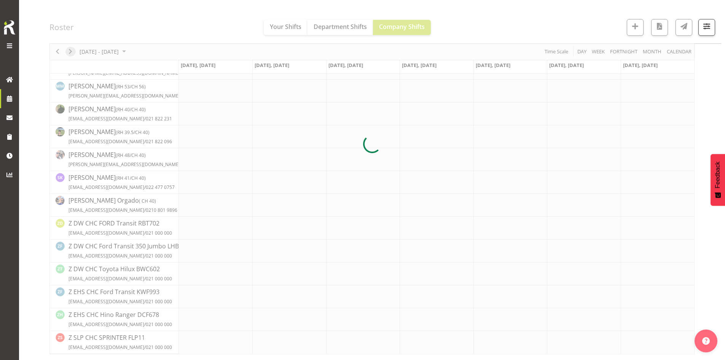
scroll to position [142, 0]
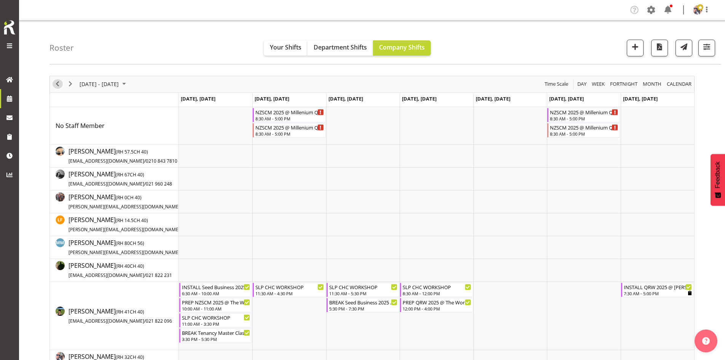
click at [55, 83] on span "Previous" at bounding box center [57, 84] width 9 height 10
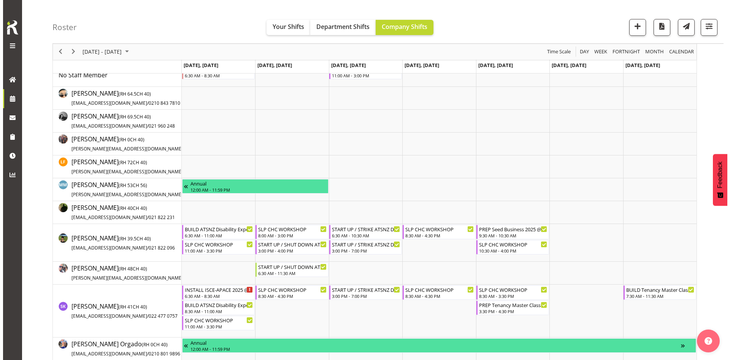
scroll to position [76, 0]
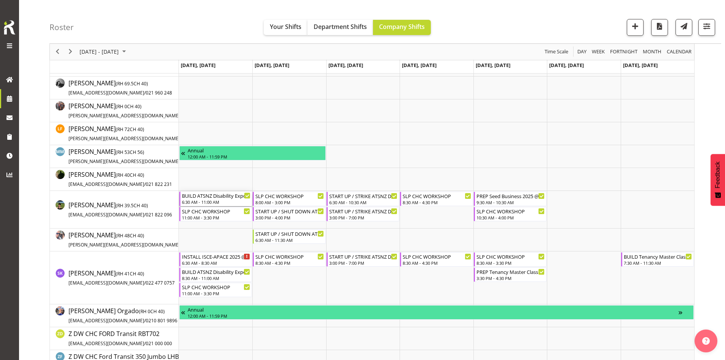
click at [228, 199] on div "BUILD ATSNZ Disability Expo 2025 @ [GEOGRAPHIC_DATA] On Site @ 0700 6:30 AM - 1…" at bounding box center [216, 198] width 68 height 14
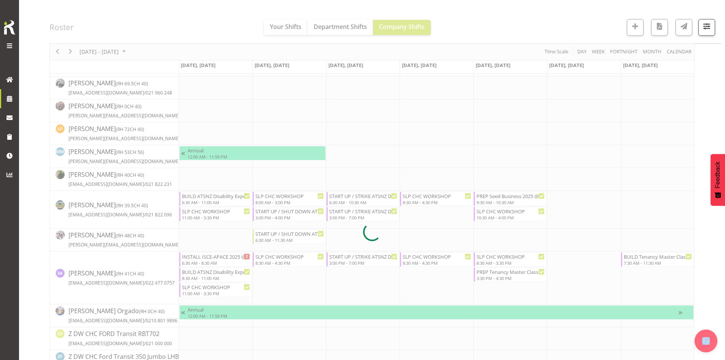
click at [228, 199] on div at bounding box center [371, 232] width 645 height 465
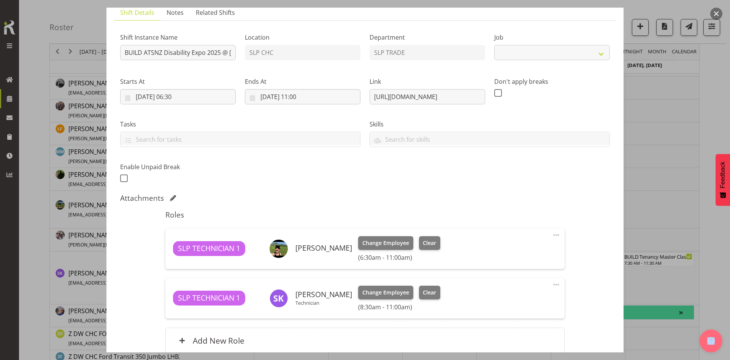
select select "9714"
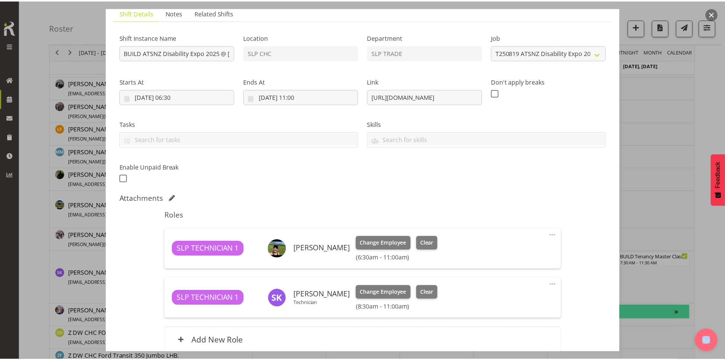
scroll to position [125, 0]
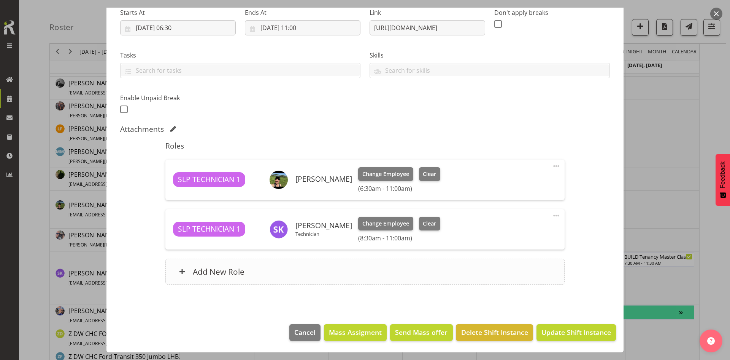
click at [345, 262] on div "Add New Role" at bounding box center [364, 271] width 399 height 26
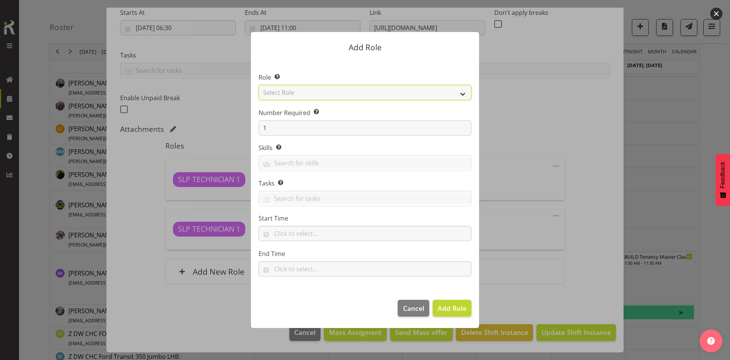
click at [450, 93] on select "Select Role ACCOUNT MANAGER ACCOUNT MANAGER DW ACCOUNTS [PERSON_NAME] VEHICLES …" at bounding box center [365, 92] width 213 height 15
select select "247"
click at [259, 85] on select "Select Role ACCOUNT MANAGER ACCOUNT MANAGER DW ACCOUNTS [PERSON_NAME] VEHICLES …" at bounding box center [365, 92] width 213 height 15
click at [467, 302] on button "Add Role" at bounding box center [452, 307] width 39 height 17
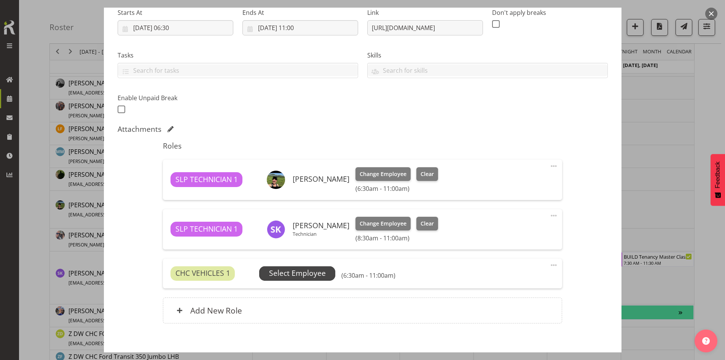
click at [306, 266] on span "Select Employee" at bounding box center [297, 273] width 76 height 14
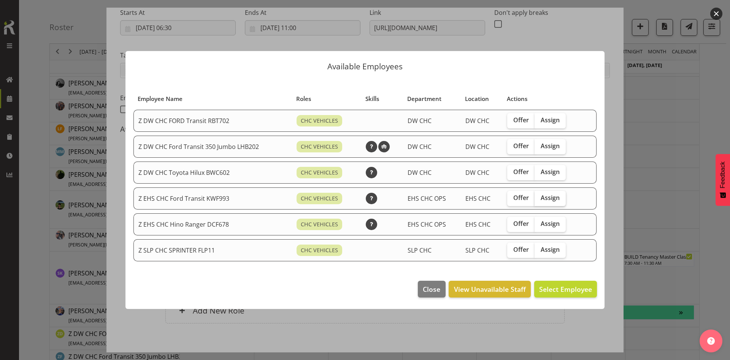
click at [552, 196] on span "Assign" at bounding box center [550, 198] width 19 height 8
click at [540, 196] on input "Assign" at bounding box center [537, 197] width 5 height 5
checkbox input "true"
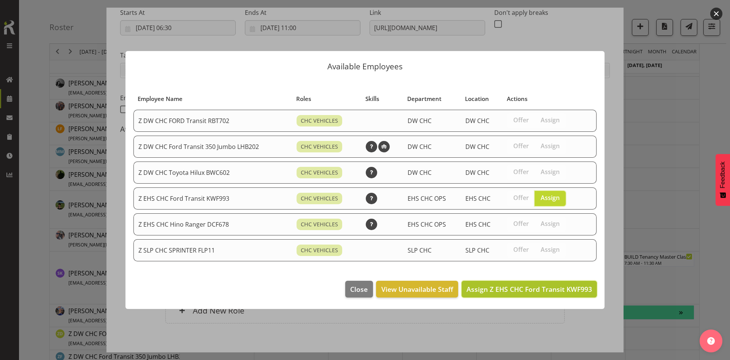
click at [546, 296] on button "Assign Z EHS CHC Ford Transit KWF993" at bounding box center [529, 288] width 135 height 17
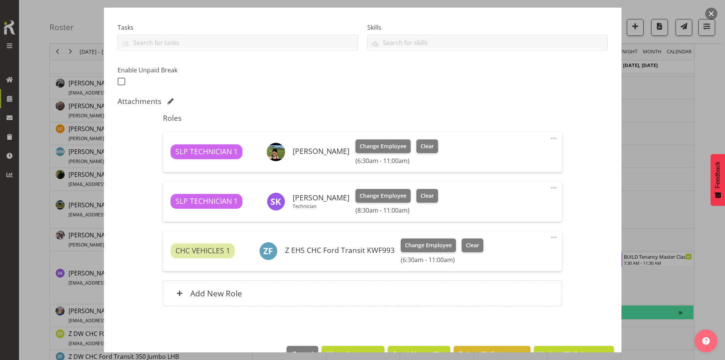
scroll to position [175, 0]
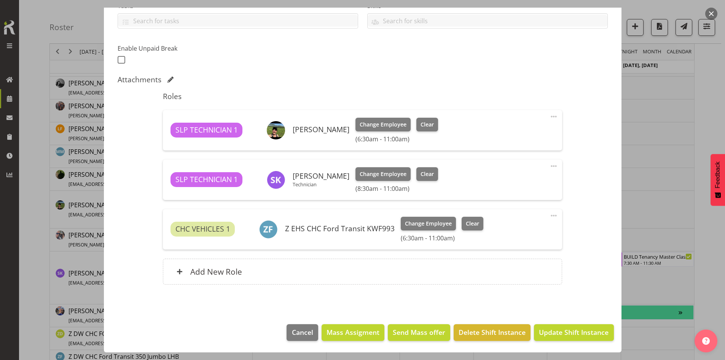
click at [560, 341] on footer "Cancel Mass Assigment Send Mass offer Delete Shift Instance Update Shift Instan…" at bounding box center [362, 334] width 517 height 36
click at [560, 340] on button "Update Shift Instance" at bounding box center [574, 332] width 80 height 17
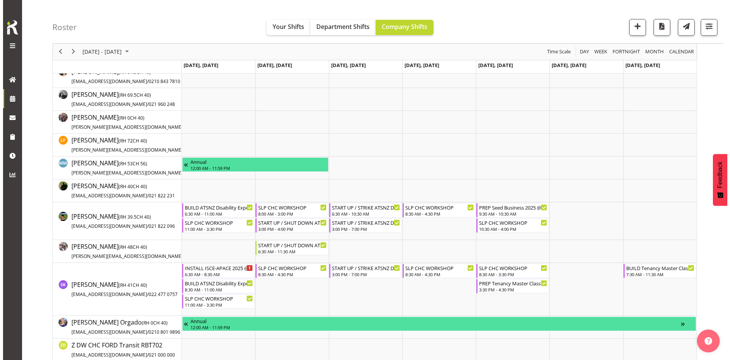
scroll to position [0, 0]
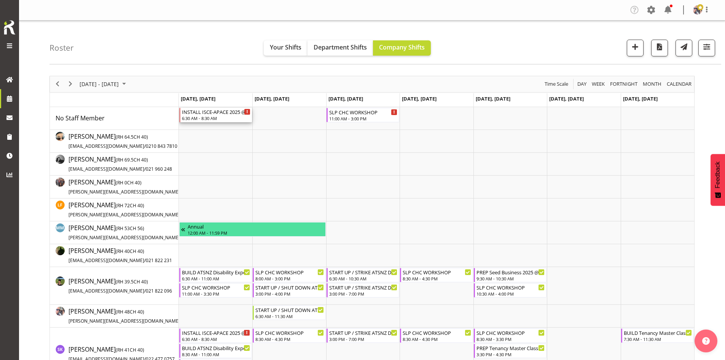
click at [222, 113] on div "INSTALL ISCE-APACE 2025 @ [GEOGRAPHIC_DATA] ONSITE 0700" at bounding box center [216, 112] width 68 height 8
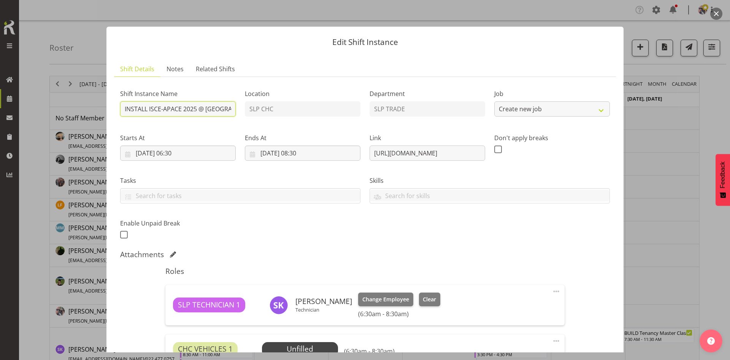
select select "10464"
click at [146, 111] on input "INSTALL ISCE-APACE 2025 @ [GEOGRAPHIC_DATA] ONSITE 0700" at bounding box center [178, 108] width 116 height 15
click at [147, 111] on input "INSTALL ISCE-APACE 2025 @ [GEOGRAPHIC_DATA] ONSITE 0700" at bounding box center [178, 108] width 116 height 15
type input "BREAK ISCE-APACE 2025 @ [GEOGRAPHIC_DATA] ONSITE 1630"
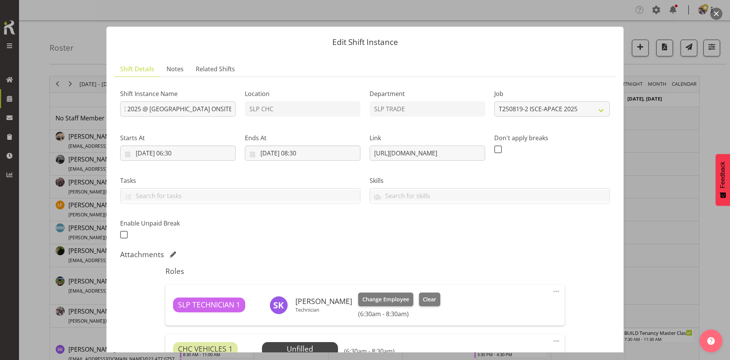
click at [193, 161] on div "Starts At [DATE] 06:30 January February March April May June July August Septem…" at bounding box center [178, 144] width 125 height 43
click at [194, 155] on input "[DATE] 06:30" at bounding box center [178, 152] width 116 height 15
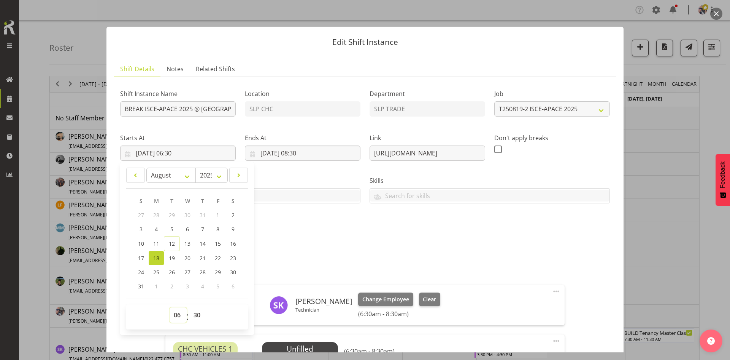
click at [174, 313] on select "00 01 02 03 04 05 06 07 08 09 10 11 12 13 14 15 16 17 18 19 20 21 22 23" at bounding box center [178, 314] width 17 height 15
select select "16"
click at [170, 307] on select "00 01 02 03 04 05 06 07 08 09 10 11 12 13 14 15 16 17 18 19 20 21 22 23" at bounding box center [178, 314] width 17 height 15
type input "[DATE] 16:30"
click at [194, 316] on select "00 01 02 03 04 05 06 07 08 09 10 11 12 13 14 15 16 17 18 19 20 21 22 23 24 25 2…" at bounding box center [197, 314] width 17 height 15
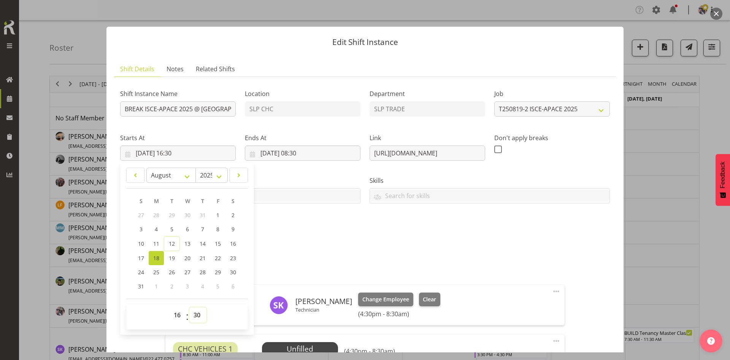
select select "0"
click at [189, 307] on select "00 01 02 03 04 05 06 07 08 09 10 11 12 13 14 15 16 17 18 19 20 21 22 23 24 25 2…" at bounding box center [197, 314] width 17 height 15
type input "[DATE] 16:00"
click at [307, 217] on div "Shift Instance Name BREAK ISCE-APACE 2025 @ [GEOGRAPHIC_DATA] ONSITE 1630 Locat…" at bounding box center [365, 161] width 499 height 167
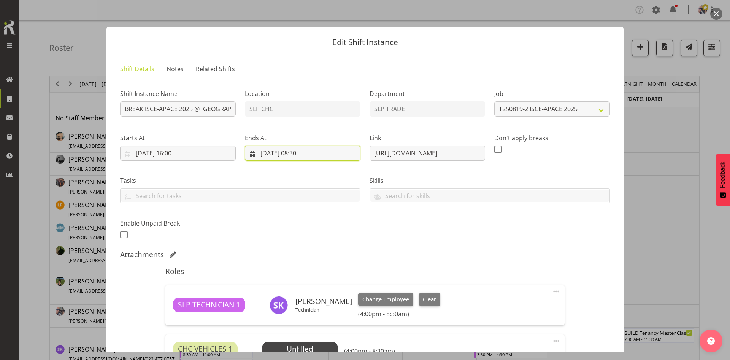
click at [302, 152] on input "[DATE] 08:30" at bounding box center [303, 152] width 116 height 15
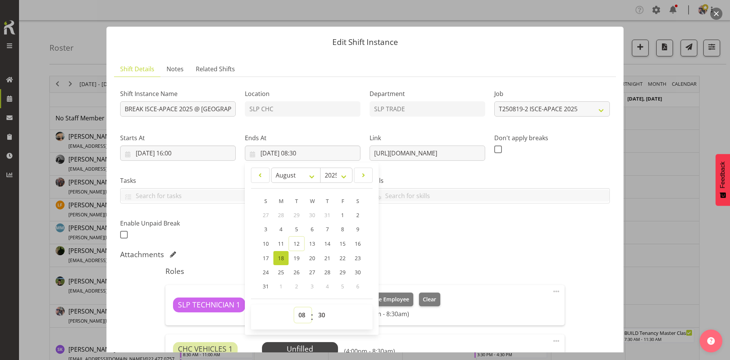
click at [304, 316] on select "00 01 02 03 04 05 06 07 08 09 10 11 12 13 14 15 16 17 18 19 20 21 22 23" at bounding box center [302, 314] width 17 height 15
select select "17"
click at [294, 307] on select "00 01 02 03 04 05 06 07 08 09 10 11 12 13 14 15 16 17 18 19 20 21 22 23" at bounding box center [302, 314] width 17 height 15
type input "[DATE] 17:30"
click at [486, 242] on div "Shift Instance Name BREAK ISCE-APACE 2025 @ [GEOGRAPHIC_DATA] ONSITE 1630 Locat…" at bounding box center [365, 161] width 499 height 167
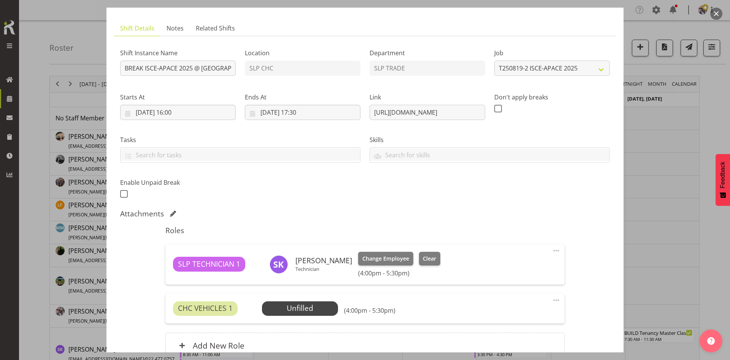
scroll to position [76, 0]
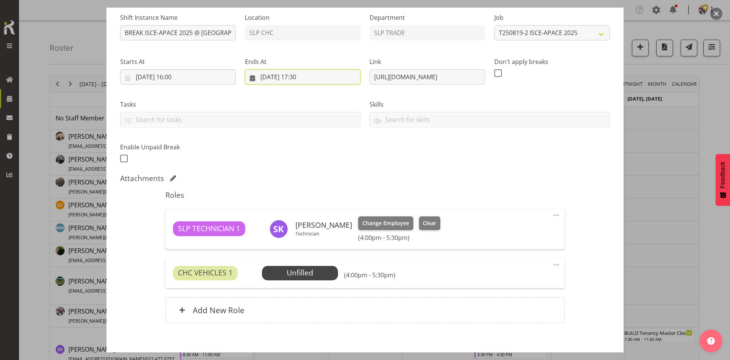
click at [312, 73] on input "[DATE] 17:30" at bounding box center [303, 76] width 116 height 15
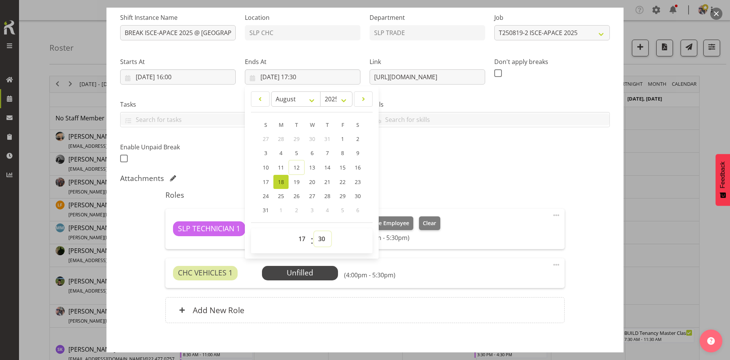
click at [320, 238] on select "00 01 02 03 04 05 06 07 08 09 10 11 12 13 14 15 16 17 18 19 20 21 22 23 24 25 2…" at bounding box center [322, 238] width 17 height 15
select select "0"
click at [314, 231] on select "00 01 02 03 04 05 06 07 08 09 10 11 12 13 14 15 16 17 18 19 20 21 22 23 24 25 2…" at bounding box center [322, 238] width 17 height 15
type input "[DATE] 17:00"
click at [451, 148] on div "Shift Instance Name BREAK ISCE-APACE 2025 @ [GEOGRAPHIC_DATA] ONSITE 1630 Locat…" at bounding box center [365, 85] width 499 height 167
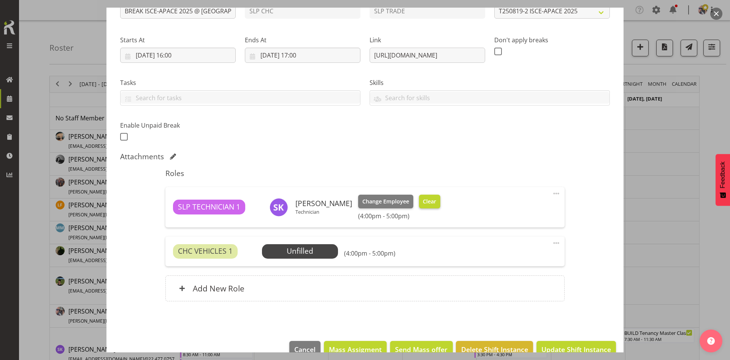
scroll to position [115, 0]
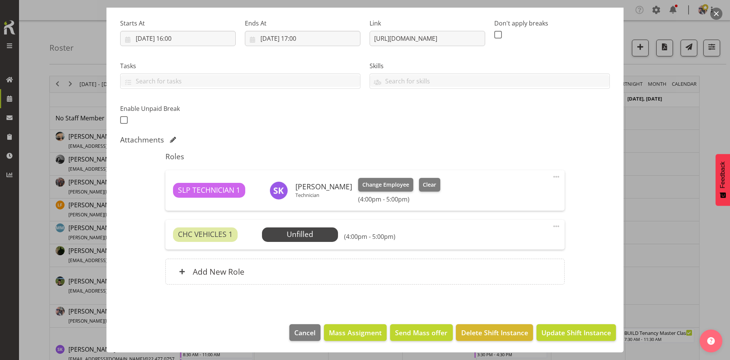
click at [552, 224] on span at bounding box center [556, 225] width 9 height 9
click at [500, 269] on link "Delete" at bounding box center [524, 270] width 73 height 14
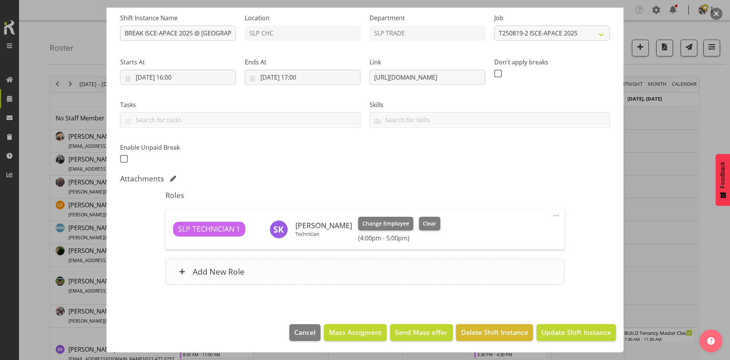
scroll to position [76, 0]
click at [554, 337] on span "Update Shift Instance" at bounding box center [577, 332] width 70 height 10
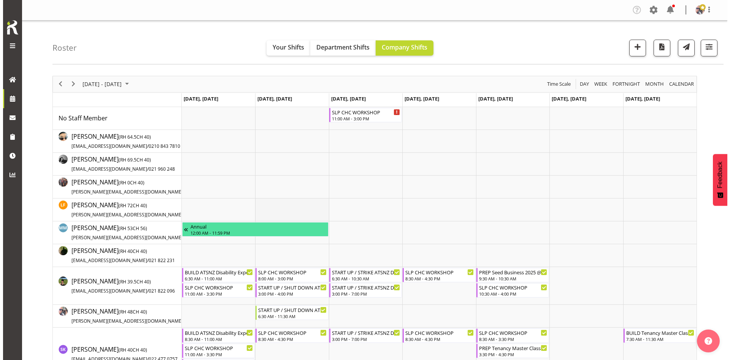
scroll to position [114, 0]
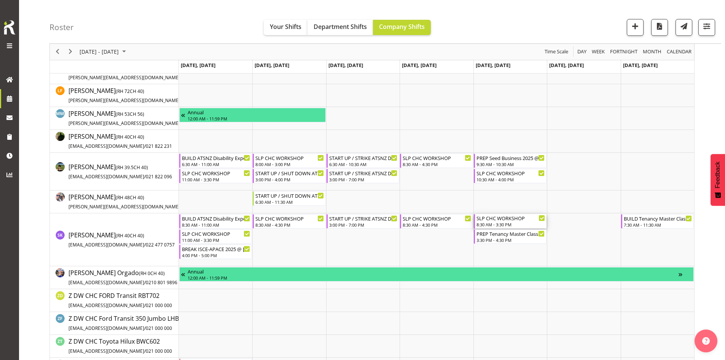
click at [508, 224] on div "8:30 AM - 3:30 PM" at bounding box center [510, 224] width 68 height 6
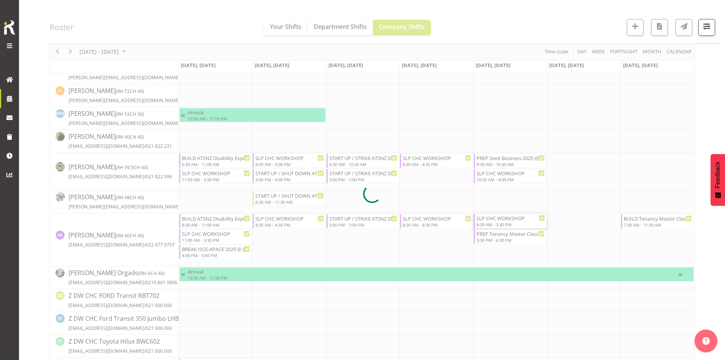
select select
select select "7"
select select "2025"
select select "8"
select select "30"
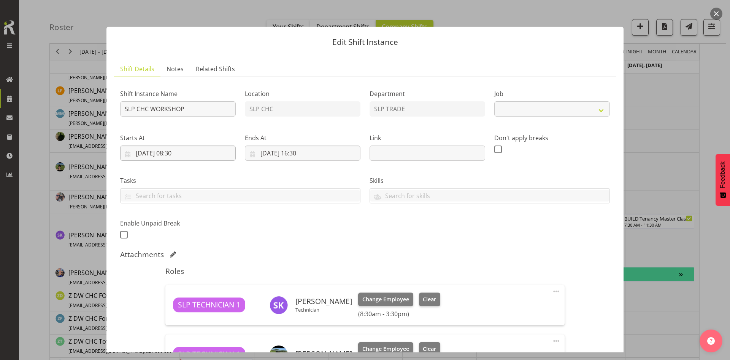
click at [198, 162] on div "Starts At [DATE] 08:30 January February March April May June July August Septem…" at bounding box center [178, 144] width 125 height 43
select select "45"
click at [194, 159] on input "[DATE] 08:30" at bounding box center [178, 152] width 116 height 15
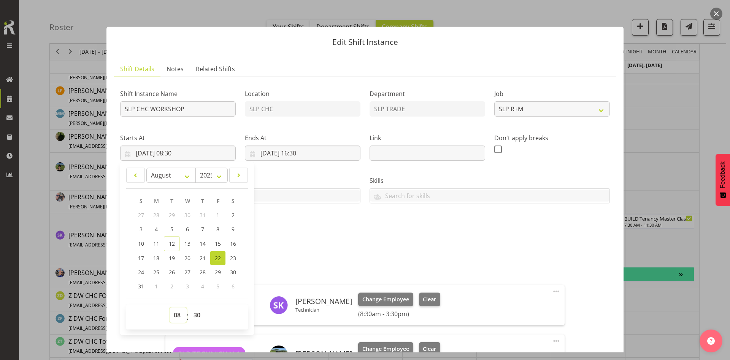
click at [179, 313] on select "00 01 02 03 04 05 06 07 08 09 10 11 12 13 14 15 16 17 18 19 20 21 22 23" at bounding box center [178, 314] width 17 height 15
select select "9"
click at [170, 307] on select "00 01 02 03 04 05 06 07 08 09 10 11 12 13 14 15 16 17 18 19 20 21 22 23" at bounding box center [178, 314] width 17 height 15
type input "[DATE] 09:30"
click at [195, 315] on select "00 01 02 03 04 05 06 07 08 09 10 11 12 13 14 15 16 17 18 19 20 21 22 23 24 25 2…" at bounding box center [197, 314] width 17 height 15
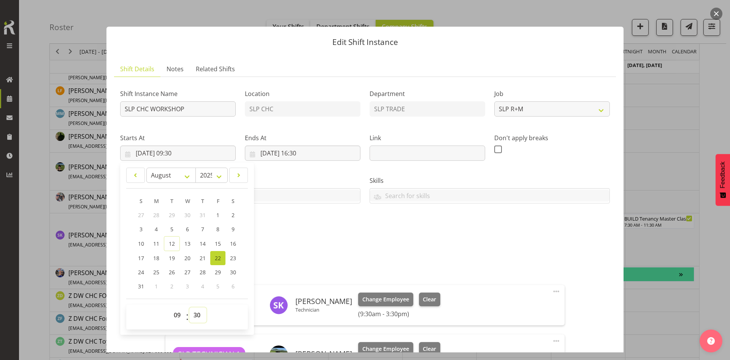
select select "0"
click at [189, 307] on select "00 01 02 03 04 05 06 07 08 09 10 11 12 13 14 15 16 17 18 19 20 21 22 23 24 25 2…" at bounding box center [197, 314] width 17 height 15
type input "[DATE] 09:00"
click at [342, 177] on label "Tasks" at bounding box center [240, 180] width 240 height 9
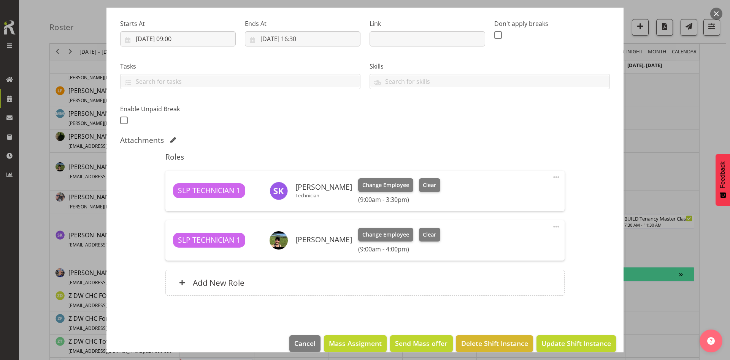
click at [644, 307] on div at bounding box center [365, 180] width 730 height 360
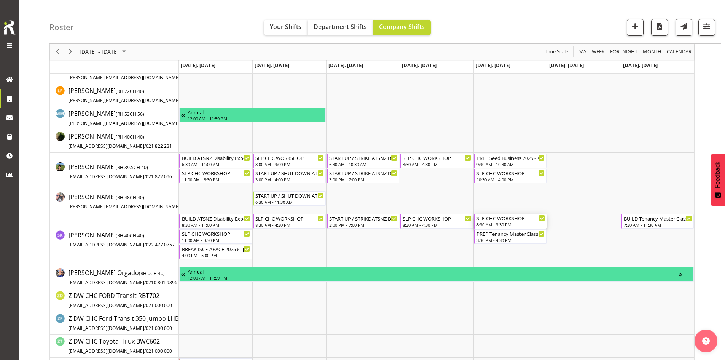
click at [516, 221] on div "SLP CHC WORKSHOP" at bounding box center [510, 218] width 68 height 8
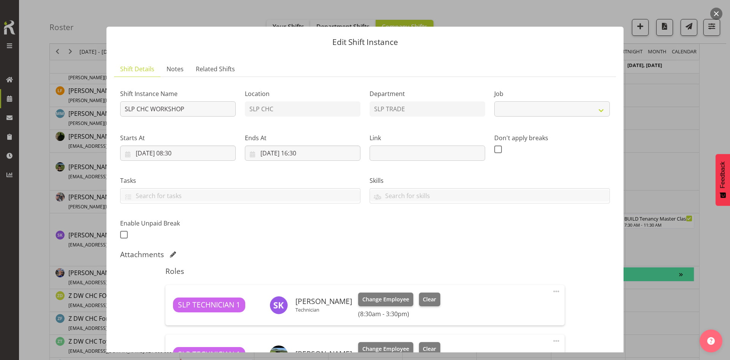
select select "45"
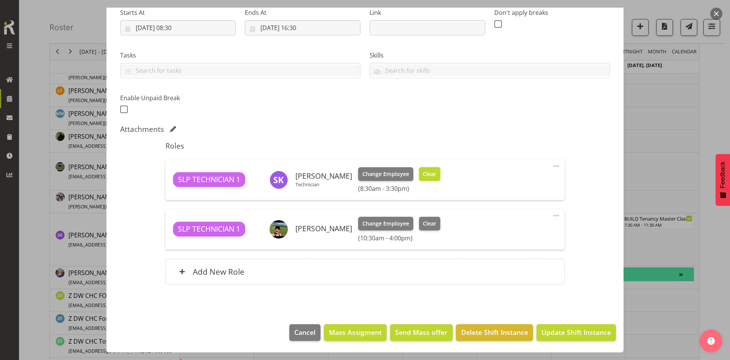
click at [429, 170] on span "Clear" at bounding box center [429, 174] width 13 height 8
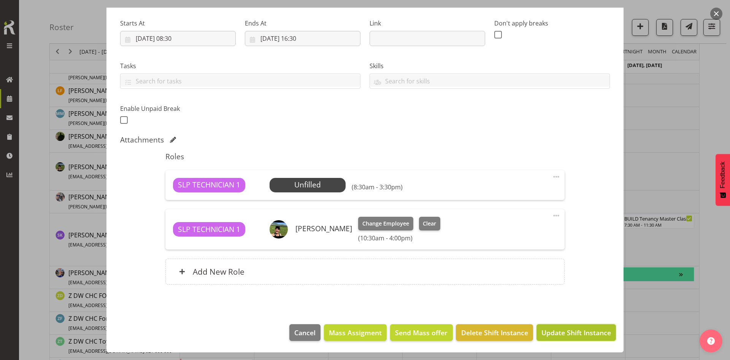
click at [567, 333] on span "Update Shift Instance" at bounding box center [577, 332] width 70 height 10
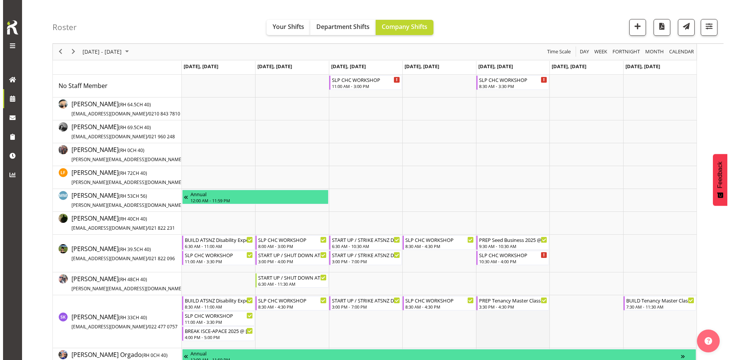
scroll to position [76, 0]
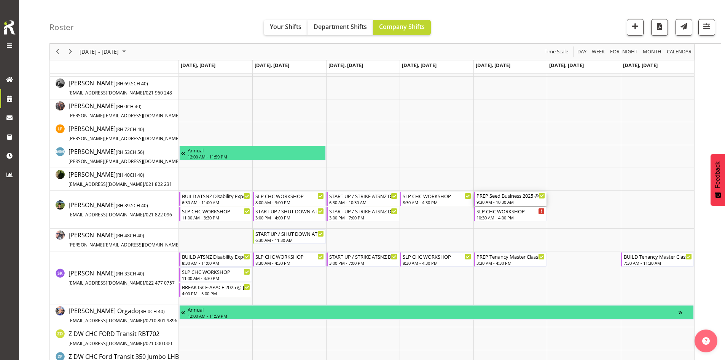
click at [501, 200] on div "9:30 AM - 10:30 AM" at bounding box center [510, 202] width 68 height 6
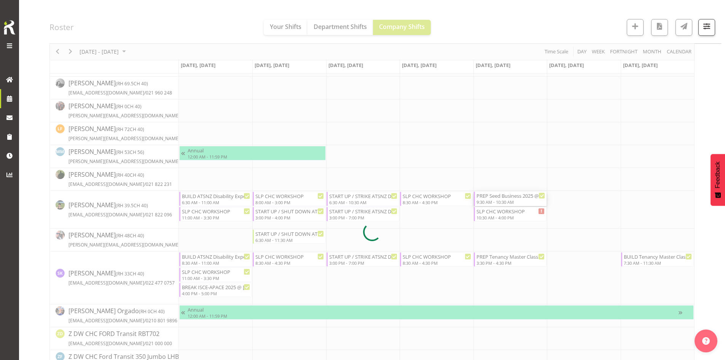
select select
select select "7"
select select "2025"
select select "9"
select select "30"
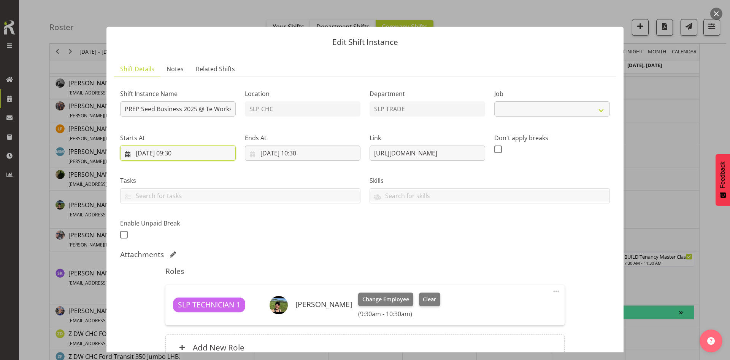
click at [201, 155] on input "[DATE] 09:30" at bounding box center [178, 152] width 116 height 15
select select "9583"
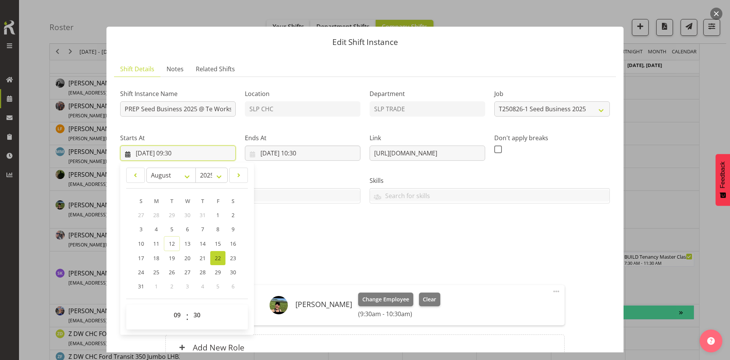
click at [202, 158] on input "[DATE] 09:30" at bounding box center [178, 152] width 116 height 15
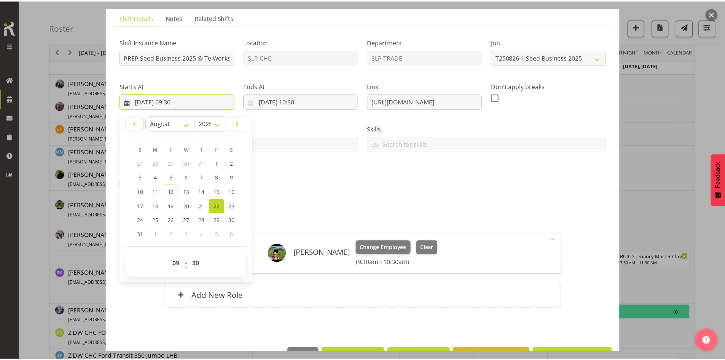
scroll to position [76, 0]
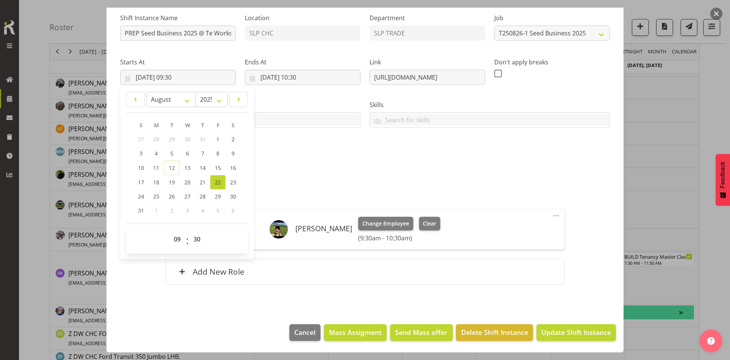
click at [558, 183] on div "Attachments" at bounding box center [365, 179] width 490 height 11
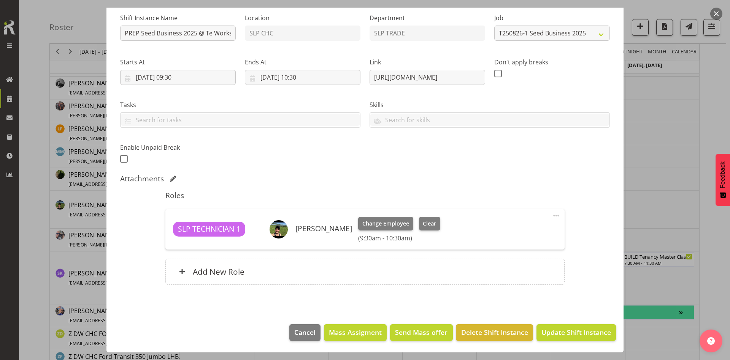
click at [678, 256] on div at bounding box center [365, 180] width 730 height 360
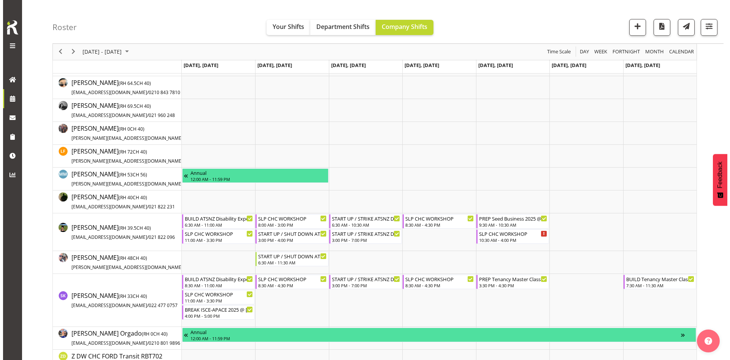
scroll to position [114, 0]
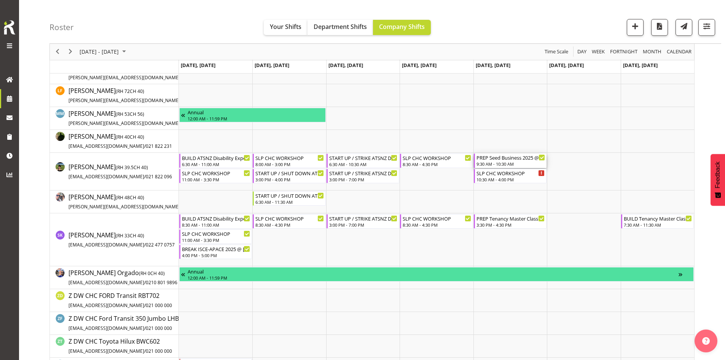
click at [512, 163] on div "9:30 AM - 10:30 AM" at bounding box center [510, 164] width 68 height 6
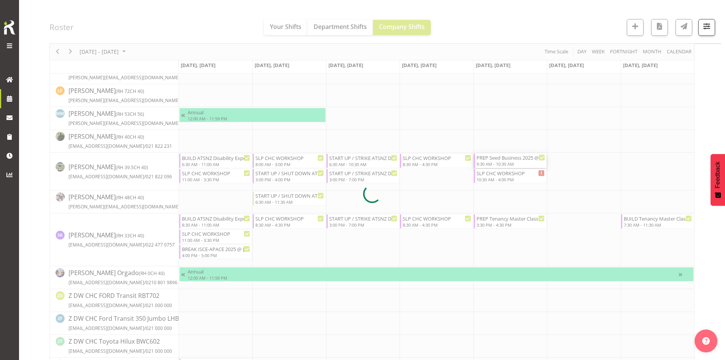
select select
select select "7"
select select "2025"
select select "9"
select select "30"
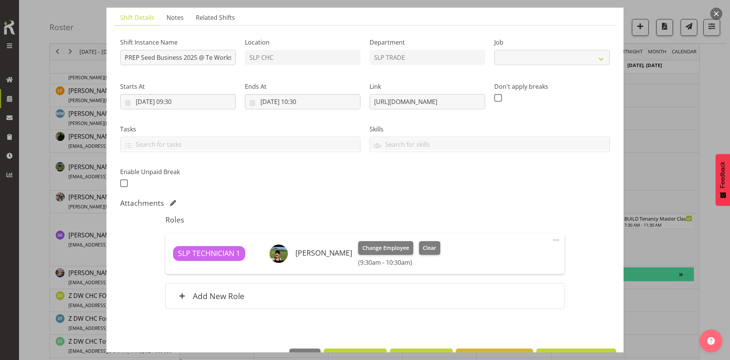
scroll to position [76, 0]
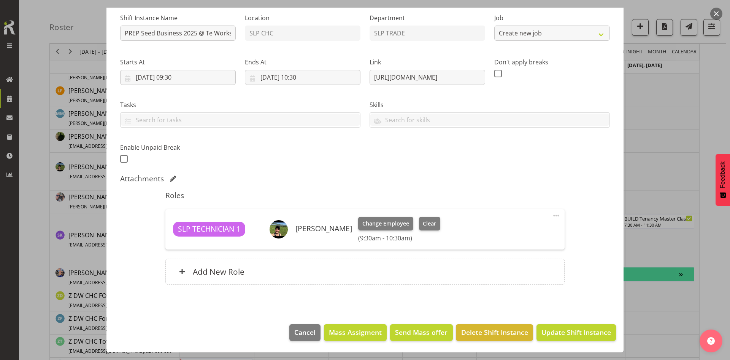
select select "9583"
click at [191, 83] on input "[DATE] 09:30" at bounding box center [178, 77] width 116 height 15
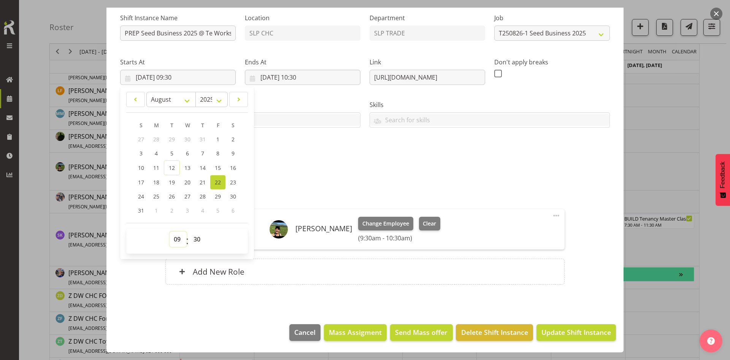
click at [172, 236] on select "00 01 02 03 04 05 06 07 08 09 10 11 12 13 14 15 16 17 18 19 20 21 22 23" at bounding box center [178, 238] width 17 height 15
select select "8"
click at [170, 231] on select "00 01 02 03 04 05 06 07 08 09 10 11 12 13 14 15 16 17 18 19 20 21 22 23" at bounding box center [178, 238] width 17 height 15
type input "[DATE] 08:30"
click at [481, 154] on div "Shift Instance Name PREP Seed Business 2025 @ Te Workshop Location SLP CHC Depa…" at bounding box center [365, 86] width 499 height 167
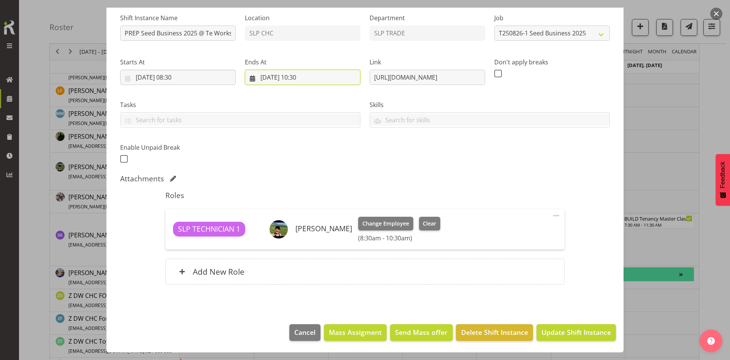
click at [328, 72] on input "[DATE] 10:30" at bounding box center [303, 77] width 116 height 15
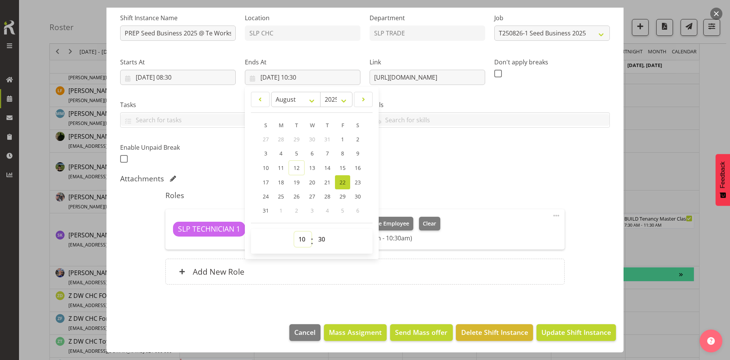
click at [302, 246] on select "00 01 02 03 04 05 06 07 08 09 10 11 12 13 14 15 16 17 18 19 20 21 22 23" at bounding box center [302, 238] width 17 height 15
select select "9"
click at [294, 231] on select "00 01 02 03 04 05 06 07 08 09 10 11 12 13 14 15 16 17 18 19 20 21 22 23" at bounding box center [302, 238] width 17 height 15
type input "[DATE] 09:30"
click at [495, 168] on div "Shift Instance Name PREP Seed Business 2025 @ Te Workshop Location SLP CHC Depa…" at bounding box center [365, 86] width 499 height 167
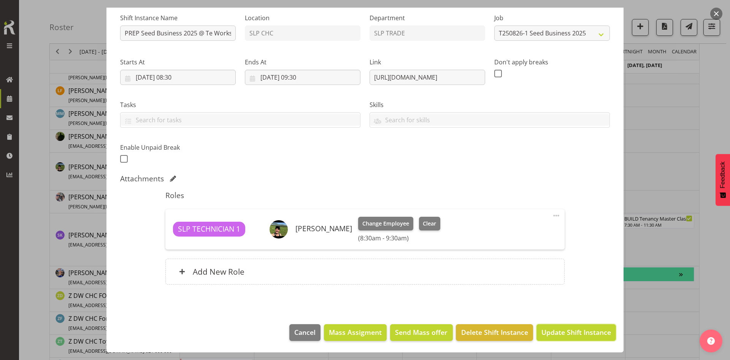
click at [561, 335] on span "Update Shift Instance" at bounding box center [577, 332] width 70 height 10
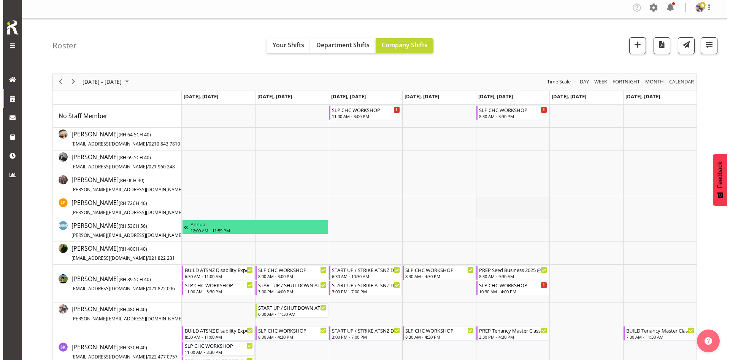
scroll to position [0, 0]
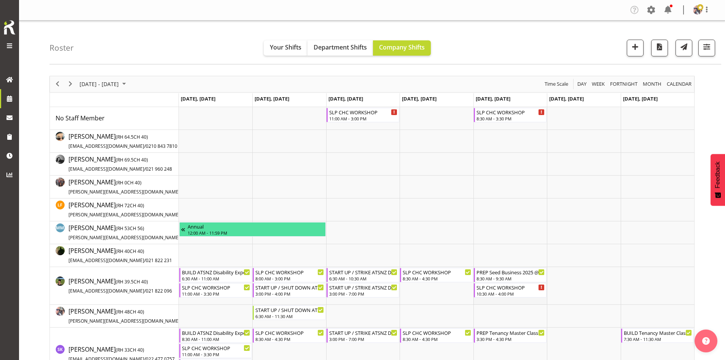
click at [513, 299] on td "Timeline Week of August 18, 2025" at bounding box center [509, 286] width 73 height 38
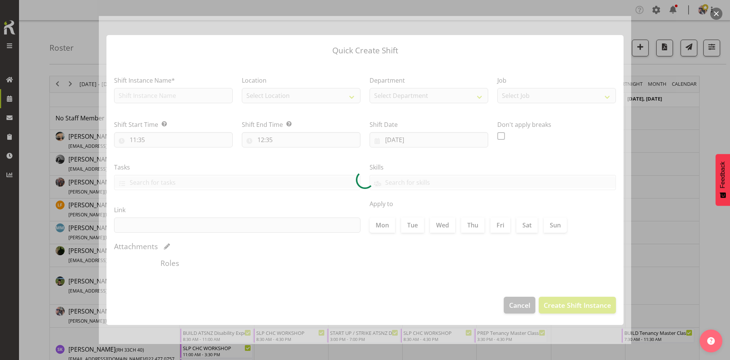
click at [715, 244] on div at bounding box center [365, 180] width 730 height 360
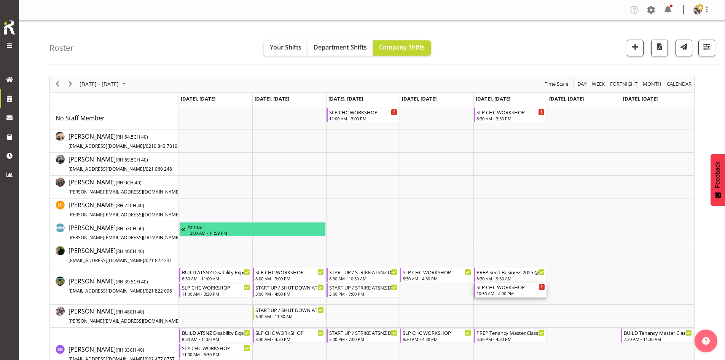
click at [513, 290] on div "SLP CHC WORKSHOP 10:30 AM - 4:00 PM" at bounding box center [510, 290] width 68 height 14
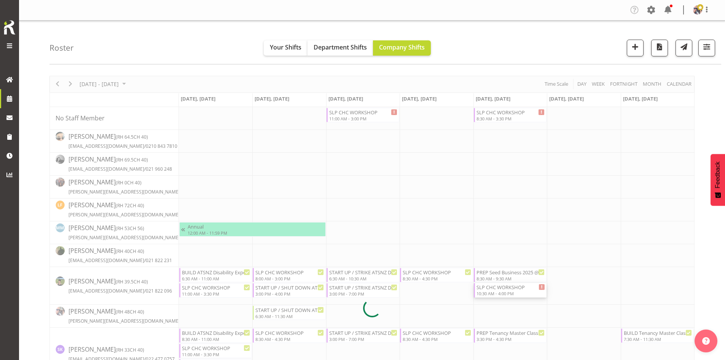
select select
select select "7"
select select "2025"
select select "8"
select select "30"
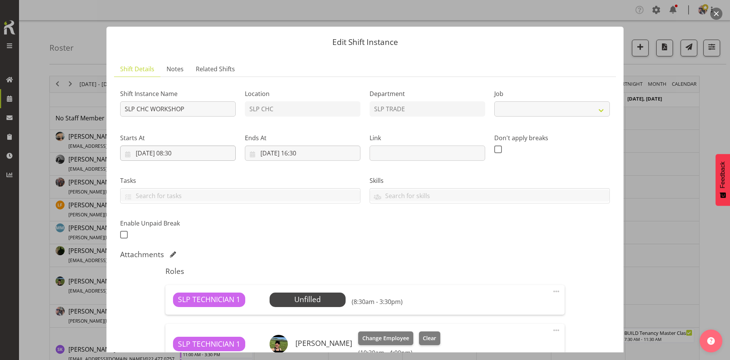
select select "45"
click at [183, 149] on input "[DATE] 08:30" at bounding box center [178, 152] width 116 height 15
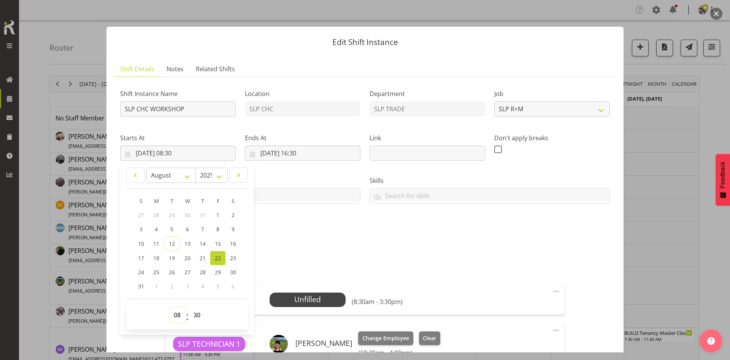
click at [180, 312] on select "00 01 02 03 04 05 06 07 08 09 10 11 12 13 14 15 16 17 18 19 20 21 22 23" at bounding box center [178, 314] width 17 height 15
select select "9"
click at [170, 307] on select "00 01 02 03 04 05 06 07 08 09 10 11 12 13 14 15 16 17 18 19 20 21 22 23" at bounding box center [178, 314] width 17 height 15
type input "[DATE] 09:30"
click at [326, 150] on input "[DATE] 16:30" at bounding box center [303, 152] width 116 height 15
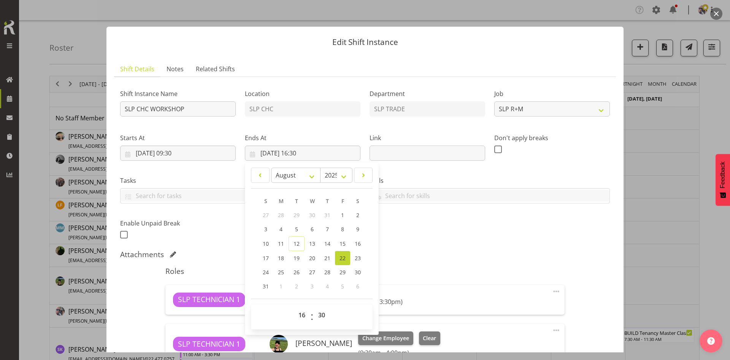
click at [422, 173] on div "Skills SLP ELECTRICIAN CLASS 2 DRIVER CLASS 4 DRIVER EWP LICENSE (EXP 08/23) FO…" at bounding box center [490, 186] width 250 height 43
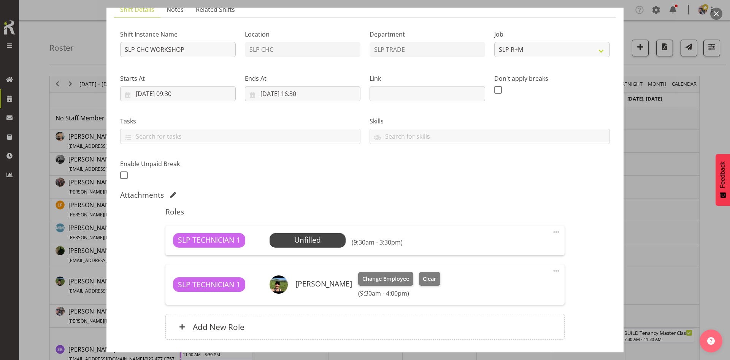
scroll to position [114, 0]
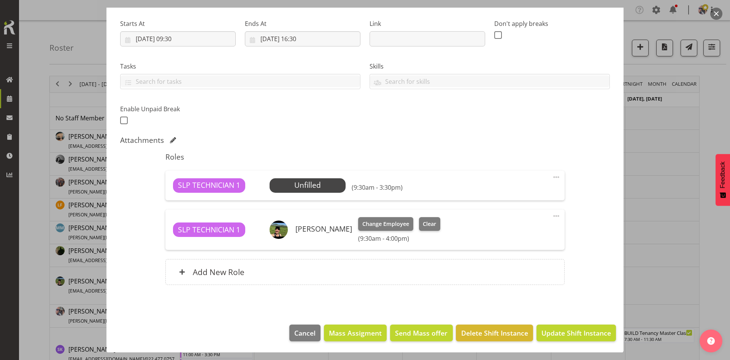
click at [552, 174] on span at bounding box center [556, 176] width 9 height 9
click at [498, 223] on link "Delete" at bounding box center [524, 221] width 73 height 14
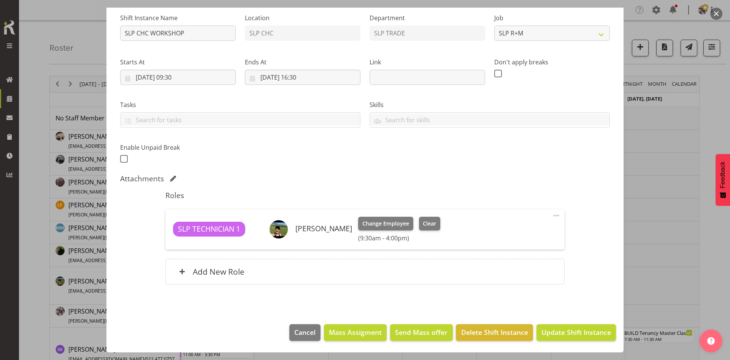
click at [552, 216] on span at bounding box center [556, 215] width 9 height 9
click at [511, 233] on link "Edit" at bounding box center [524, 232] width 73 height 14
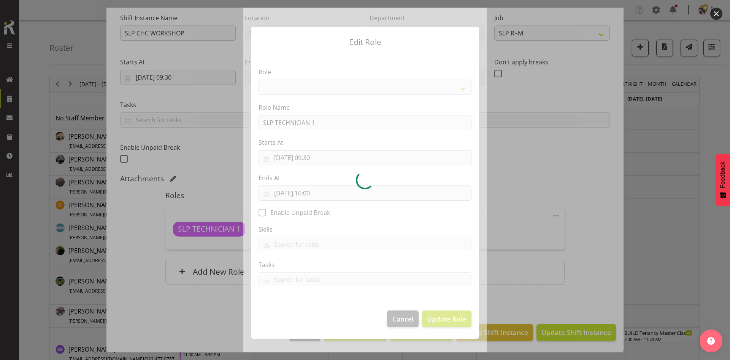
select select "123"
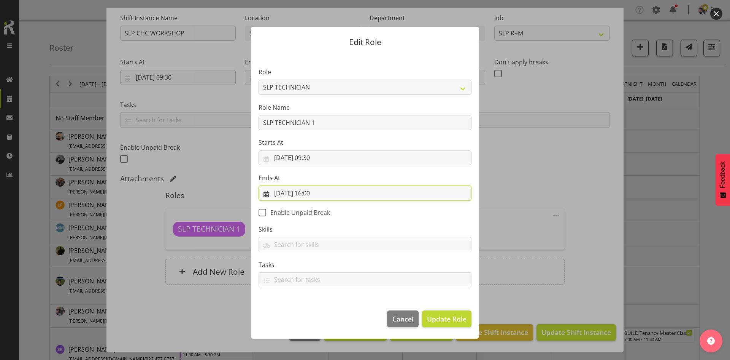
click at [336, 189] on input "[DATE] 16:00" at bounding box center [365, 192] width 213 height 15
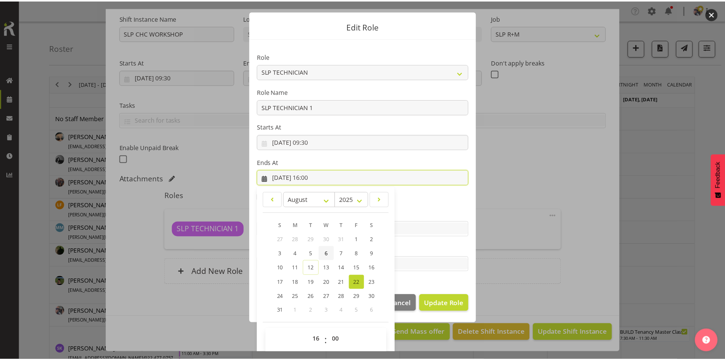
scroll to position [22, 0]
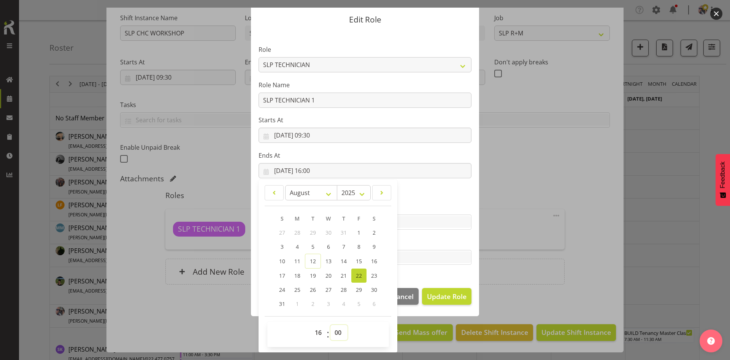
click at [334, 333] on select "00 01 02 03 04 05 06 07 08 09 10 11 12 13 14 15 16 17 18 19 20 21 22 23 24 25 2…" at bounding box center [339, 332] width 17 height 15
select select "30"
click at [331, 325] on select "00 01 02 03 04 05 06 07 08 09 10 11 12 13 14 15 16 17 18 19 20 21 22 23 24 25 2…" at bounding box center [339, 332] width 17 height 15
type input "[DATE] 16:30"
click at [431, 293] on span "Update Role" at bounding box center [447, 296] width 40 height 10
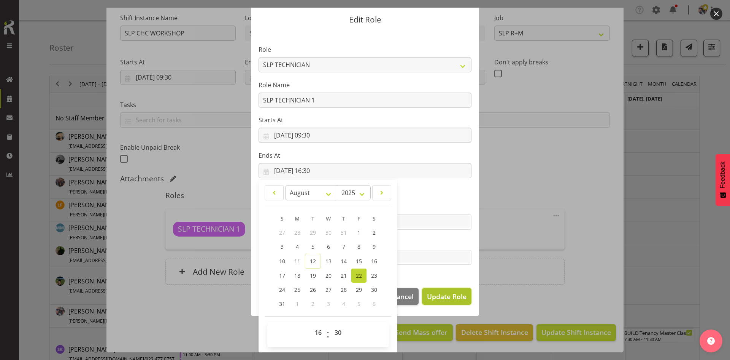
select select
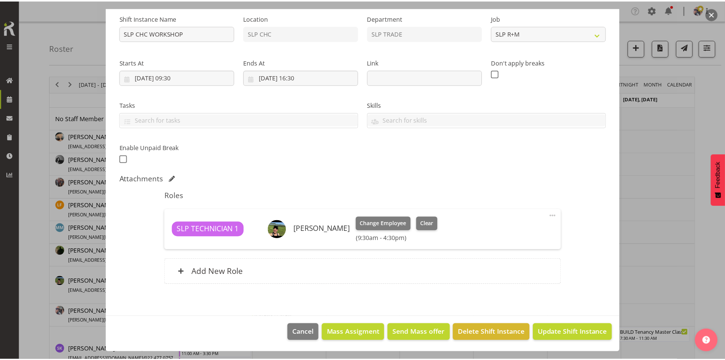
scroll to position [0, 0]
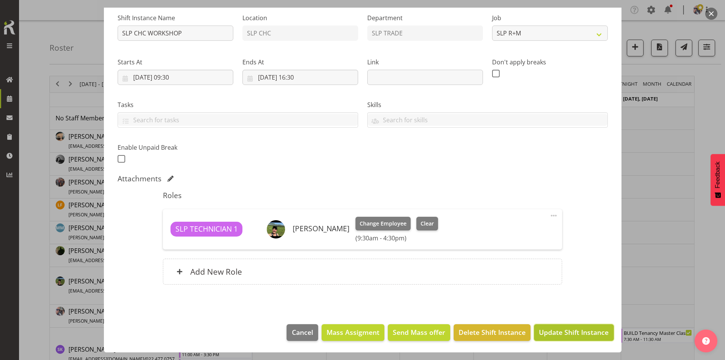
click at [568, 333] on span "Update Shift Instance" at bounding box center [574, 332] width 70 height 10
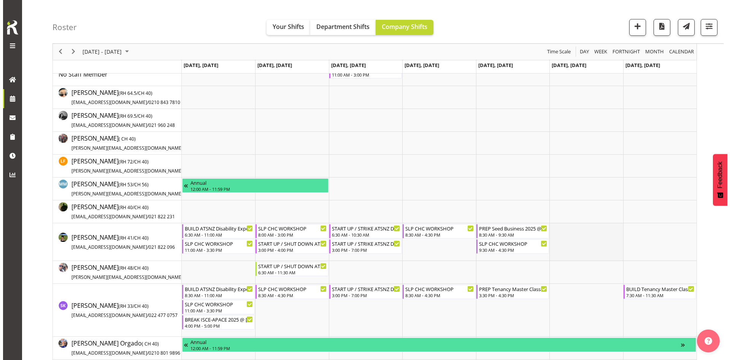
scroll to position [76, 0]
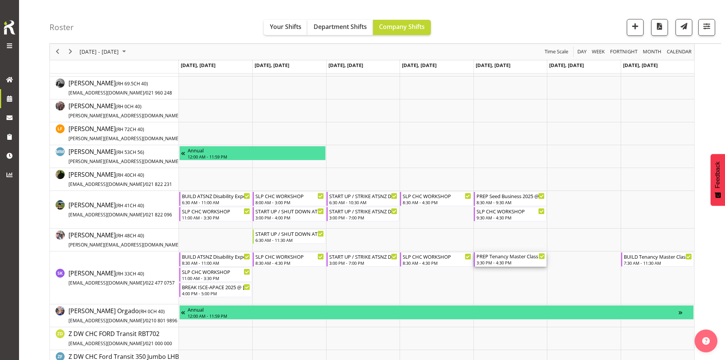
click at [509, 256] on div "PREP Tenancy Master Class 2025 CHC @" at bounding box center [510, 256] width 68 height 8
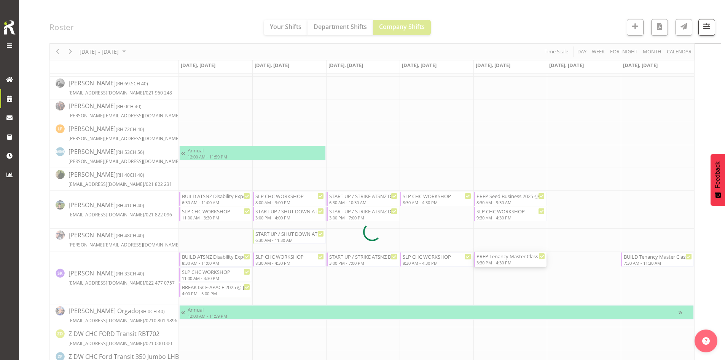
select select
select select "7"
select select "2025"
select select "15"
select select "30"
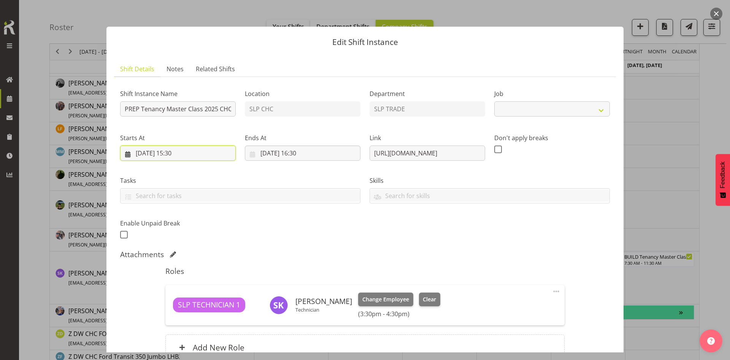
click at [179, 153] on input "[DATE] 15:30" at bounding box center [178, 152] width 116 height 15
select select "10404"
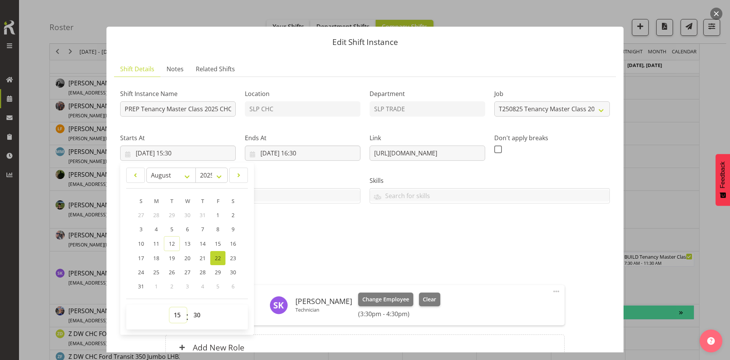
click at [177, 315] on select "00 01 02 03 04 05 06 07 08 09 10 11 12 13 14 15 16 17 18 19 20 21 22 23" at bounding box center [178, 314] width 17 height 15
select select "9"
click at [170, 307] on select "00 01 02 03 04 05 06 07 08 09 10 11 12 13 14 15 16 17 18 19 20 21 22 23" at bounding box center [178, 314] width 17 height 15
type input "[DATE] 09:30"
drag, startPoint x: 196, startPoint y: 313, endPoint x: 196, endPoint y: 307, distance: 5.7
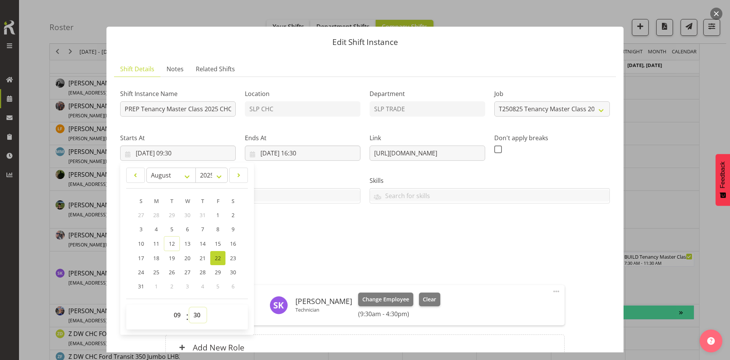
click at [196, 313] on select "00 01 02 03 04 05 06 07 08 09 10 11 12 13 14 15 16 17 18 19 20 21 22 23 24 25 2…" at bounding box center [197, 314] width 17 height 15
select select "0"
click at [189, 307] on select "00 01 02 03 04 05 06 07 08 09 10 11 12 13 14 15 16 17 18 19 20 21 22 23 24 25 2…" at bounding box center [197, 314] width 17 height 15
type input "[DATE] 09:00"
click at [319, 150] on input "[DATE] 16:30" at bounding box center [303, 152] width 116 height 15
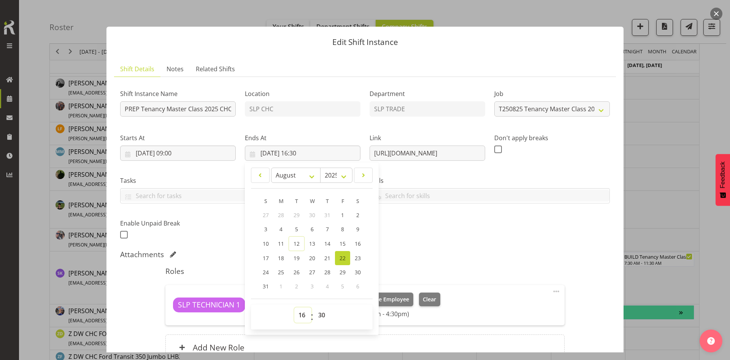
click at [301, 315] on select "00 01 02 03 04 05 06 07 08 09 10 11 12 13 14 15 16 17 18 19 20 21 22 23" at bounding box center [302, 314] width 17 height 15
select select "10"
click at [294, 307] on select "00 01 02 03 04 05 06 07 08 09 10 11 12 13 14 15 16 17 18 19 20 21 22 23" at bounding box center [302, 314] width 17 height 15
type input "[DATE] 10:30"
click at [321, 314] on select "00 01 02 03 04 05 06 07 08 09 10 11 12 13 14 15 16 17 18 19 20 21 22 23 24 25 2…" at bounding box center [322, 314] width 17 height 15
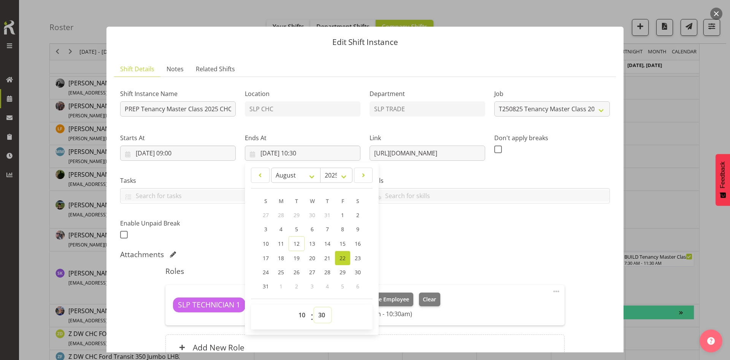
select select "0"
click at [314, 307] on select "00 01 02 03 04 05 06 07 08 09 10 11 12 13 14 15 16 17 18 19 20 21 22 23 24 25 2…" at bounding box center [322, 314] width 17 height 15
type input "[DATE] 10:00"
click at [439, 227] on div "Shift Instance Name PREP Tenancy Master Class 2025 CHC @ Location SLP CHC Depar…" at bounding box center [365, 161] width 499 height 167
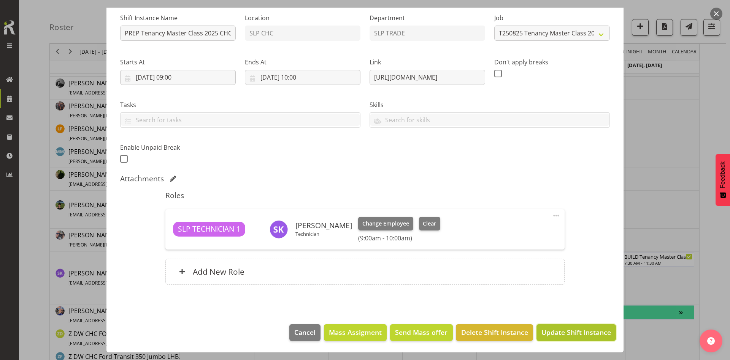
click at [555, 331] on span "Update Shift Instance" at bounding box center [577, 332] width 70 height 10
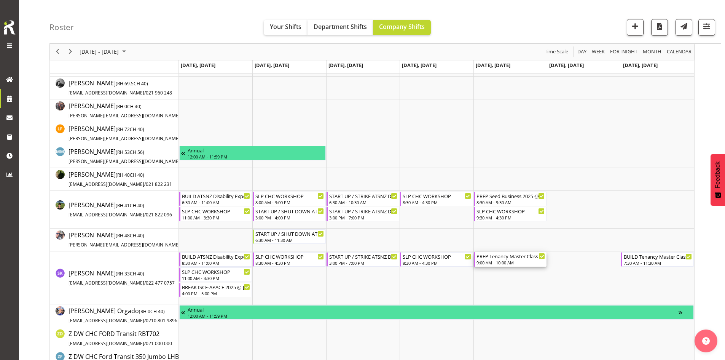
click at [495, 261] on div "9:00 AM - 10:00 AM" at bounding box center [510, 262] width 68 height 6
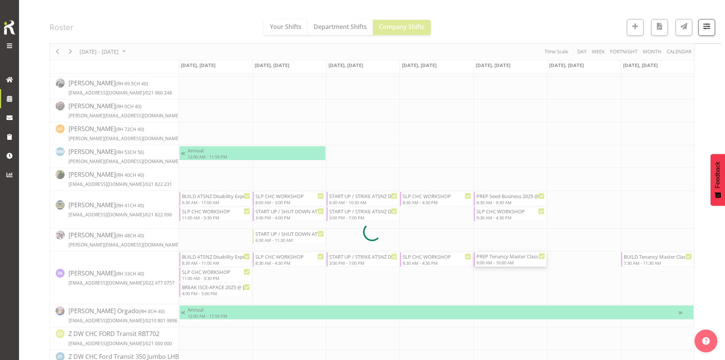
select select
select select "7"
select select "2025"
select select "9"
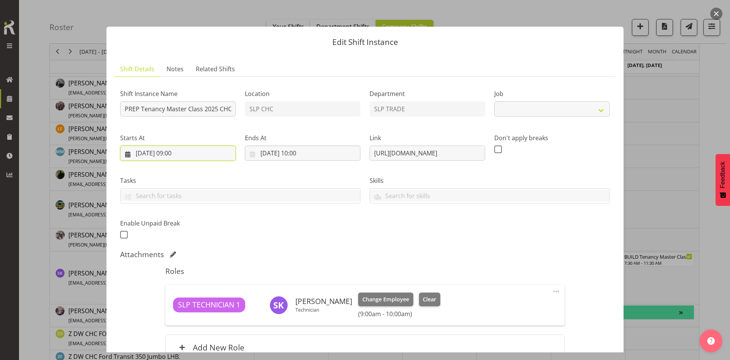
click at [199, 156] on input "[DATE] 09:00" at bounding box center [178, 152] width 116 height 15
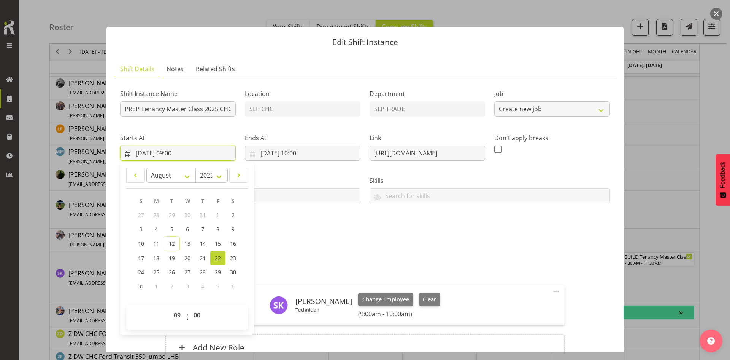
select select "10404"
click at [201, 310] on select "00 01 02 03 04 05 06 07 08 09 10 11 12 13 14 15 16 17 18 19 20 21 22 23 24 25 2…" at bounding box center [197, 314] width 17 height 15
select select "30"
click at [189, 307] on select "00 01 02 03 04 05 06 07 08 09 10 11 12 13 14 15 16 17 18 19 20 21 22 23 24 25 2…" at bounding box center [197, 314] width 17 height 15
type input "[DATE] 09:30"
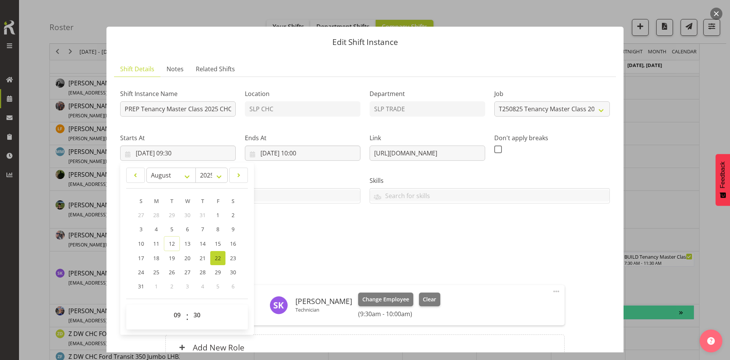
click at [361, 245] on div "Shift Instance Name PREP Tenancy Master Class 2025 CHC @ Location SLP CHC Depar…" at bounding box center [365, 161] width 499 height 167
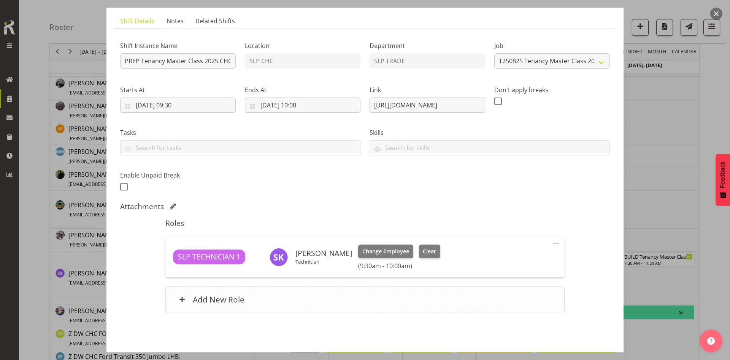
scroll to position [76, 0]
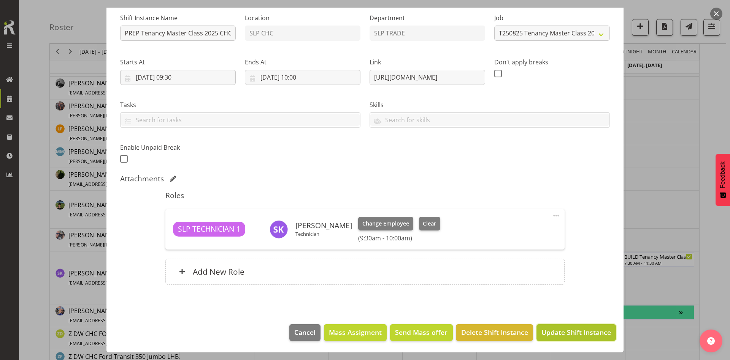
click at [556, 325] on button "Update Shift Instance" at bounding box center [577, 332] width 80 height 17
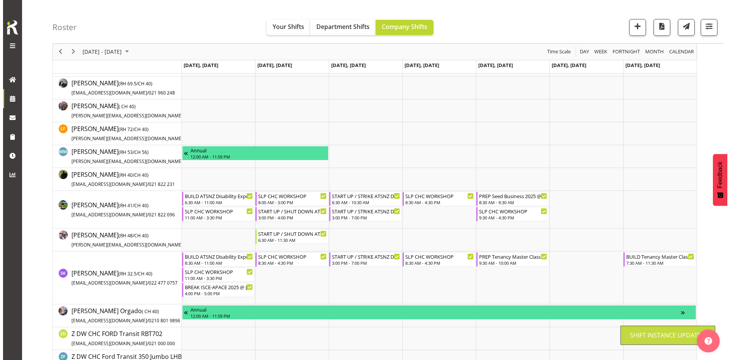
scroll to position [0, 0]
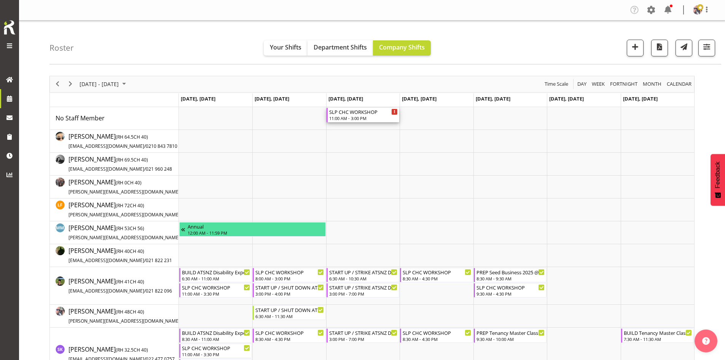
click at [360, 116] on div "11:00 AM - 3:00 PM" at bounding box center [363, 118] width 68 height 6
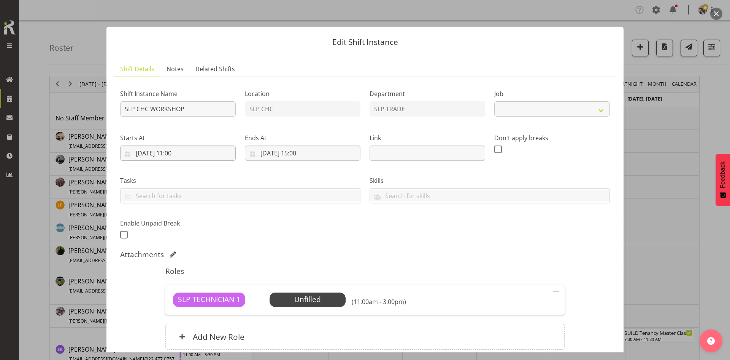
select select "45"
click at [214, 156] on input "[DATE] 11:00" at bounding box center [178, 152] width 116 height 15
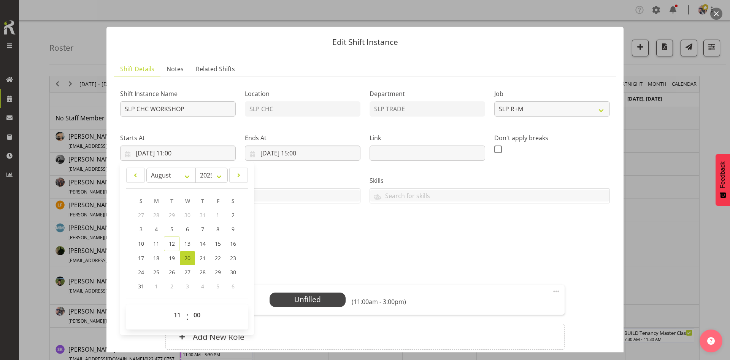
click at [716, 15] on button "button" at bounding box center [717, 14] width 12 height 12
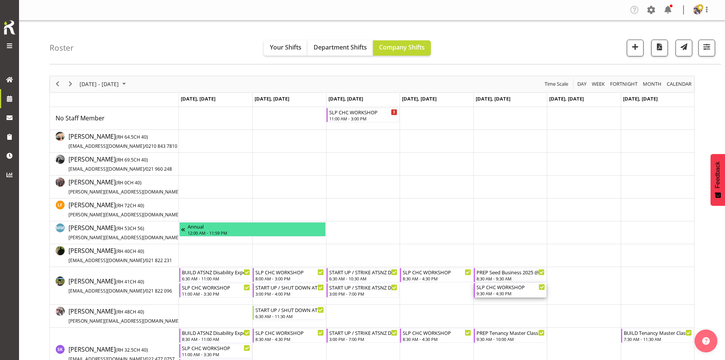
click at [511, 283] on div "SLP CHC WORKSHOP" at bounding box center [510, 287] width 68 height 8
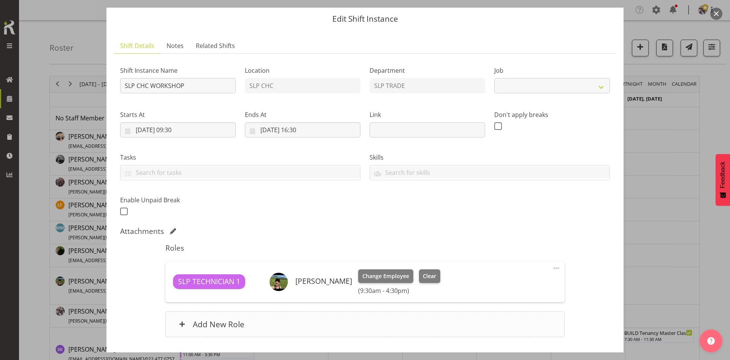
scroll to position [76, 0]
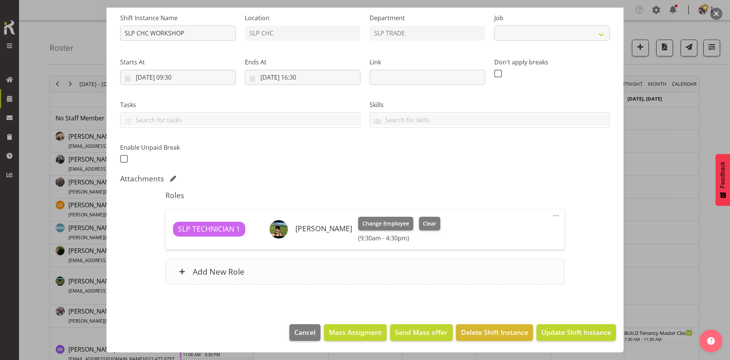
click at [279, 261] on div "Add New Role" at bounding box center [364, 271] width 399 height 26
select select "45"
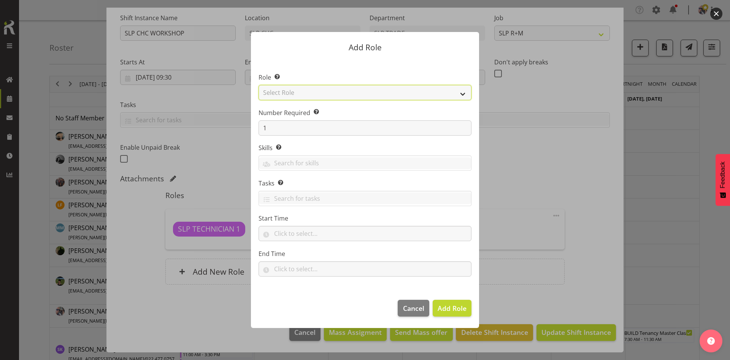
click at [458, 89] on select "Select Role ACCOUNT MANAGER ACCOUNT MANAGER DW ACCOUNTS [PERSON_NAME] VEHICLES …" at bounding box center [365, 92] width 213 height 15
click at [259, 85] on select "Select Role ACCOUNT MANAGER ACCOUNT MANAGER DW ACCOUNTS [PERSON_NAME] VEHICLES …" at bounding box center [365, 92] width 213 height 15
click at [375, 92] on select "ACCOUNT MANAGER ACCOUNT MANAGER DW ACCOUNTS [PERSON_NAME] VEHICLES AKL [PERSON_…" at bounding box center [365, 92] width 213 height 15
select select "123"
click at [259, 85] on select "ACCOUNT MANAGER ACCOUNT MANAGER DW ACCOUNTS [PERSON_NAME] VEHICLES AKL [PERSON_…" at bounding box center [365, 92] width 213 height 15
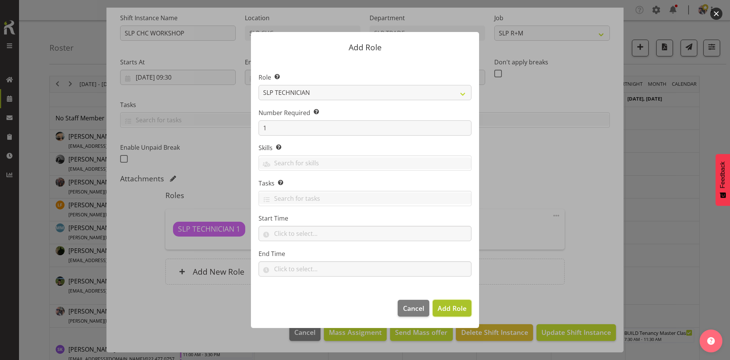
click at [462, 308] on span "Add Role" at bounding box center [452, 307] width 29 height 9
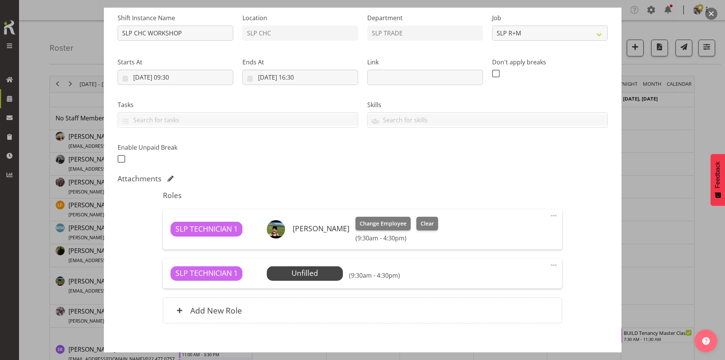
click at [652, 243] on div at bounding box center [362, 180] width 725 height 360
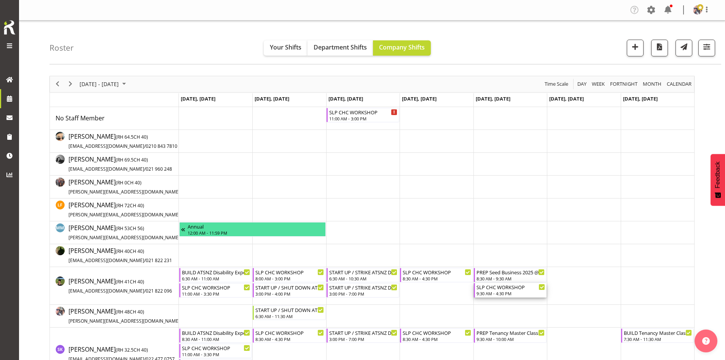
click at [506, 288] on div "SLP CHC WORKSHOP" at bounding box center [510, 287] width 68 height 8
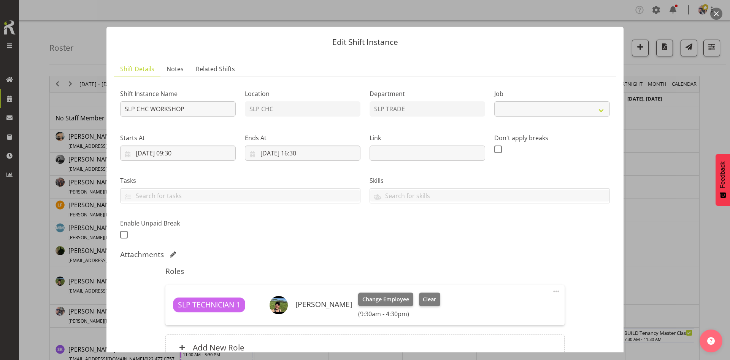
select select "45"
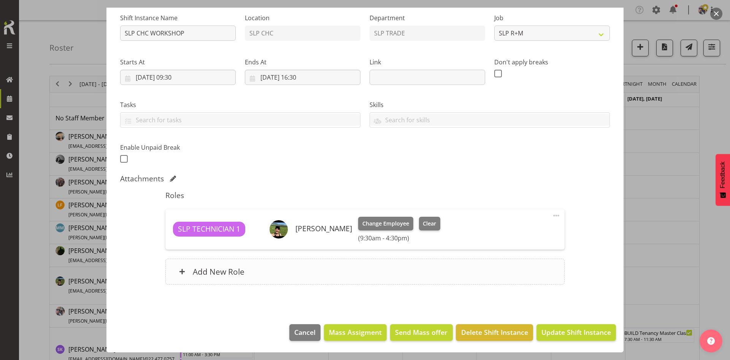
click at [310, 264] on div "Add New Role" at bounding box center [364, 271] width 399 height 26
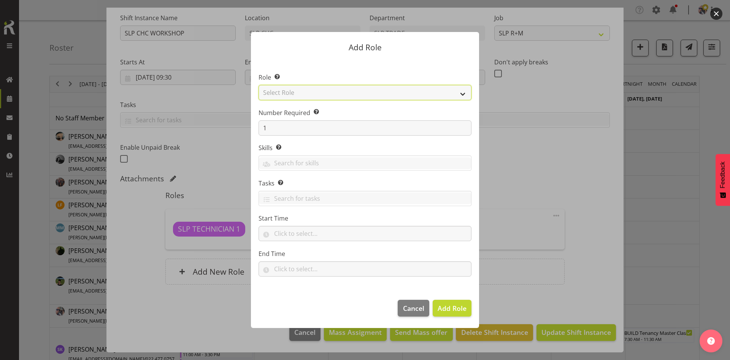
click at [440, 92] on select "Select Role ACCOUNT MANAGER ACCOUNT MANAGER DW ACCOUNTS [PERSON_NAME] VEHICLES …" at bounding box center [365, 92] width 213 height 15
select select "123"
click at [259, 85] on select "Select Role ACCOUNT MANAGER ACCOUNT MANAGER DW ACCOUNTS [PERSON_NAME] VEHICLES …" at bounding box center [365, 92] width 213 height 15
click at [461, 312] on span "Add Role" at bounding box center [452, 307] width 29 height 9
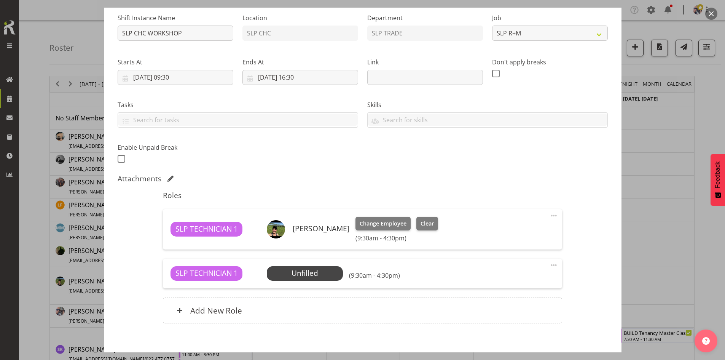
click at [549, 264] on span at bounding box center [553, 264] width 9 height 9
click at [527, 280] on link "Edit" at bounding box center [521, 282] width 73 height 14
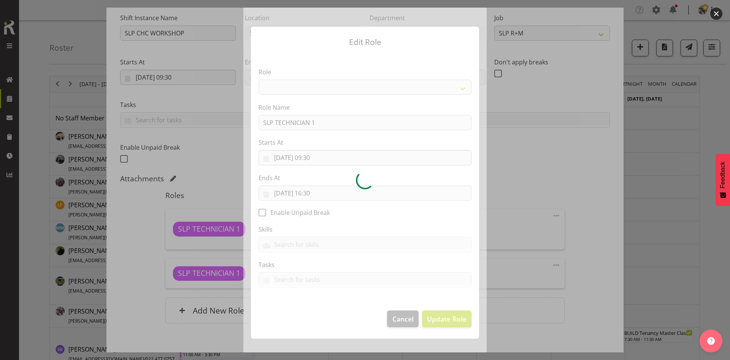
select select "123"
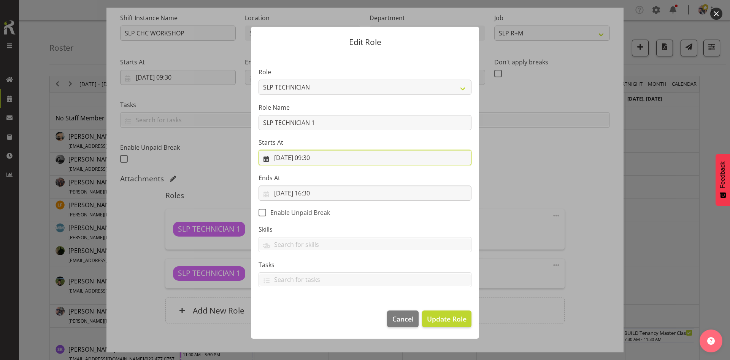
click at [329, 156] on input "[DATE] 09:30" at bounding box center [365, 157] width 213 height 15
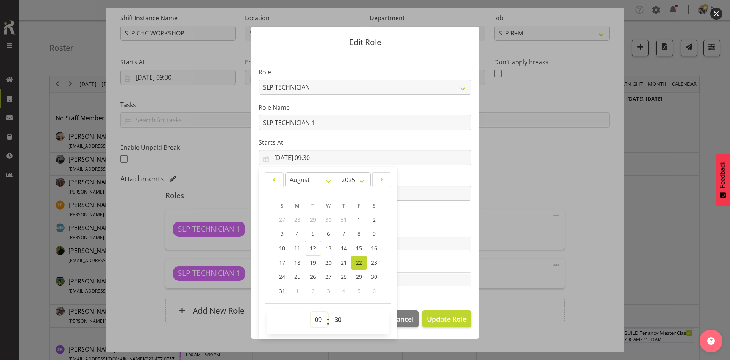
click at [317, 315] on select "00 01 02 03 04 05 06 07 08 09 10 11 12 13 14 15 16 17 18 19 20 21 22 23" at bounding box center [319, 319] width 17 height 15
select select "10"
click at [311, 312] on select "00 01 02 03 04 05 06 07 08 09 10 11 12 13 14 15 16 17 18 19 20 21 22 23" at bounding box center [319, 319] width 17 height 15
type input "[DATE] 10:30"
click at [340, 318] on select "00 01 02 03 04 05 06 07 08 09 10 11 12 13 14 15 16 17 18 19 20 21 22 23 24 25 2…" at bounding box center [339, 319] width 17 height 15
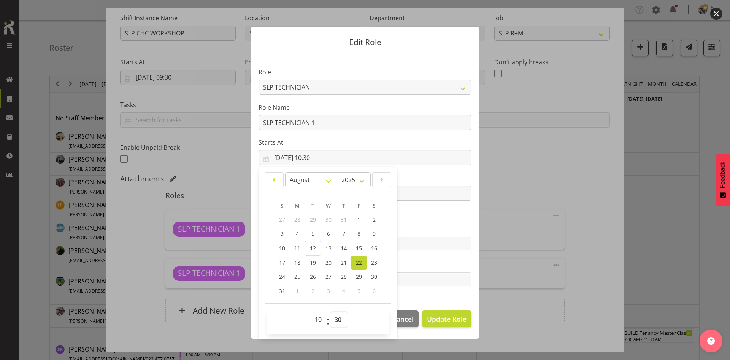
select select "0"
click at [331, 312] on select "00 01 02 03 04 05 06 07 08 09 10 11 12 13 14 15 16 17 18 19 20 21 22 23 24 25 2…" at bounding box center [339, 319] width 17 height 15
type input "[DATE] 10:00"
click at [431, 269] on div "Tasks Do toolbox talk Give mark a cuddle See client before you leave Unload tru…" at bounding box center [365, 273] width 213 height 27
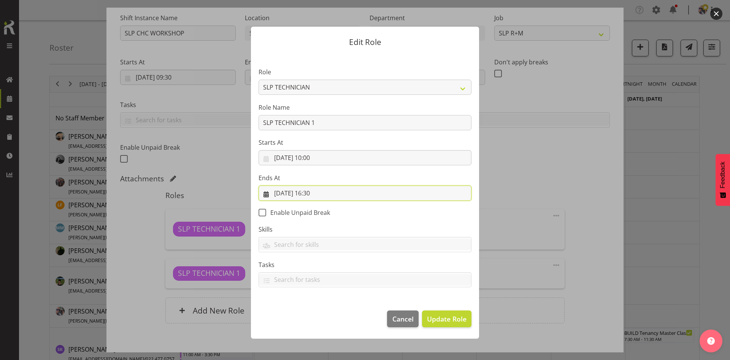
click at [372, 196] on input "[DATE] 16:30" at bounding box center [365, 192] width 213 height 15
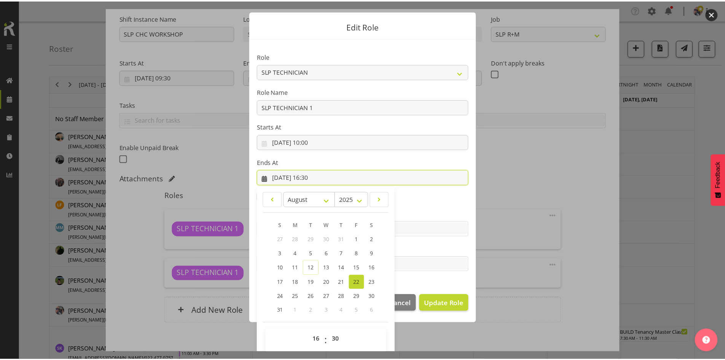
scroll to position [22, 0]
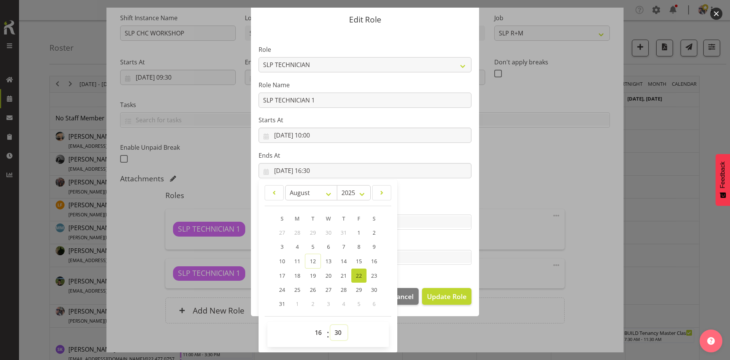
click at [331, 329] on select "00 01 02 03 04 05 06 07 08 09 10 11 12 13 14 15 16 17 18 19 20 21 22 23 24 25 2…" at bounding box center [339, 332] width 17 height 15
click at [333, 333] on select "00 01 02 03 04 05 06 07 08 09 10 11 12 13 14 15 16 17 18 19 20 21 22 23 24 25 2…" at bounding box center [339, 332] width 17 height 15
select select "0"
click at [331, 325] on select "00 01 02 03 04 05 06 07 08 09 10 11 12 13 14 15 16 17 18 19 20 21 22 23 24 25 2…" at bounding box center [339, 332] width 17 height 15
type input "[DATE] 16:00"
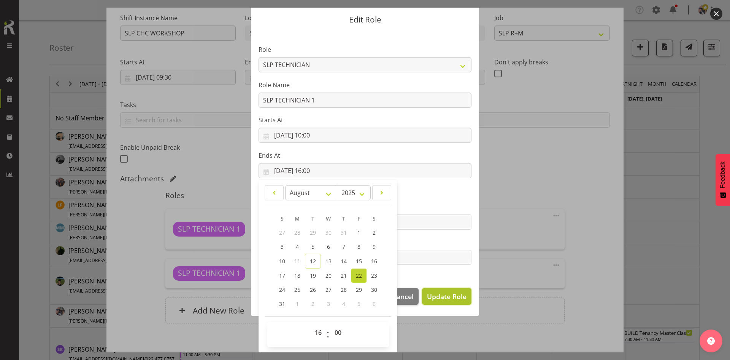
click at [434, 294] on span "Update Role" at bounding box center [447, 296] width 40 height 10
select select
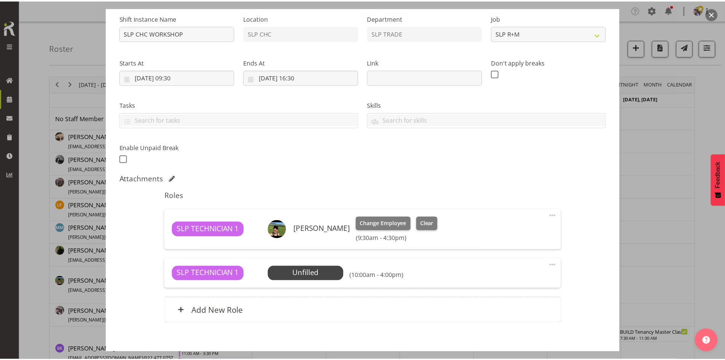
scroll to position [0, 0]
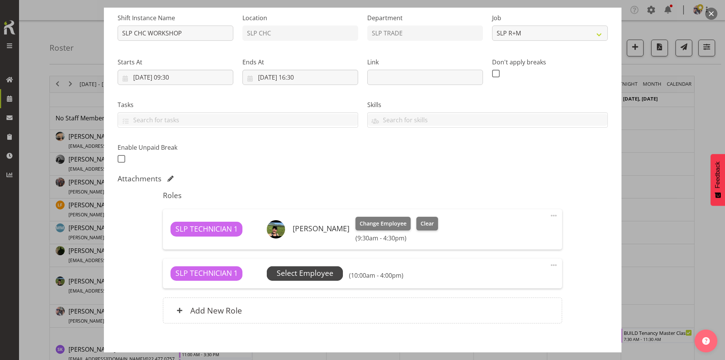
click at [325, 269] on span "Select Employee" at bounding box center [305, 272] width 57 height 11
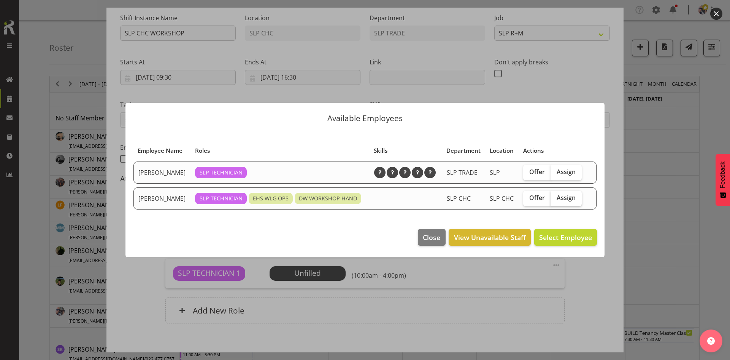
click at [569, 191] on label "Assign" at bounding box center [566, 198] width 31 height 15
click at [556, 195] on input "Assign" at bounding box center [553, 197] width 5 height 5
checkbox input "true"
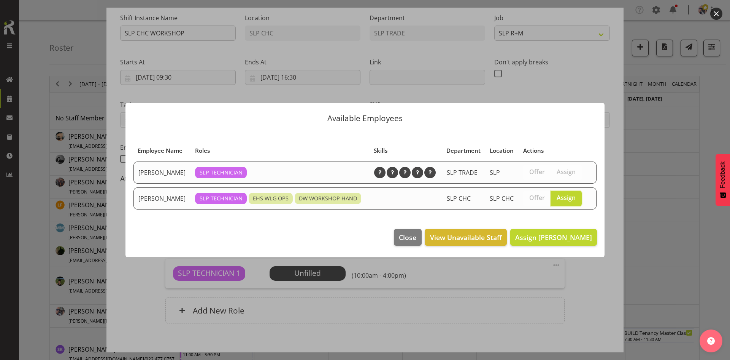
click at [547, 246] on footer "Close View Unavailable Staff Assign [PERSON_NAME]" at bounding box center [365, 239] width 479 height 36
click at [546, 240] on span "Assign [PERSON_NAME]" at bounding box center [554, 236] width 77 height 9
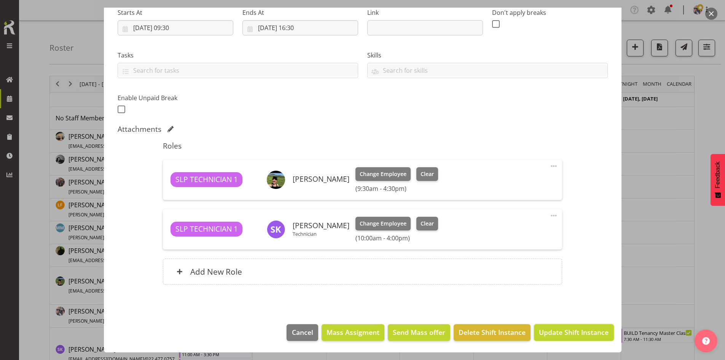
click at [559, 331] on span "Update Shift Instance" at bounding box center [574, 332] width 70 height 10
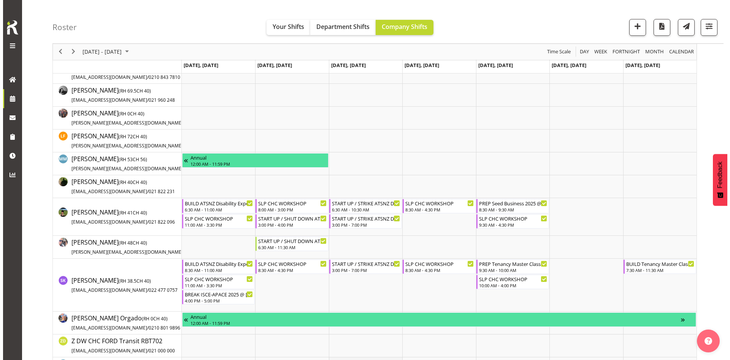
scroll to position [152, 0]
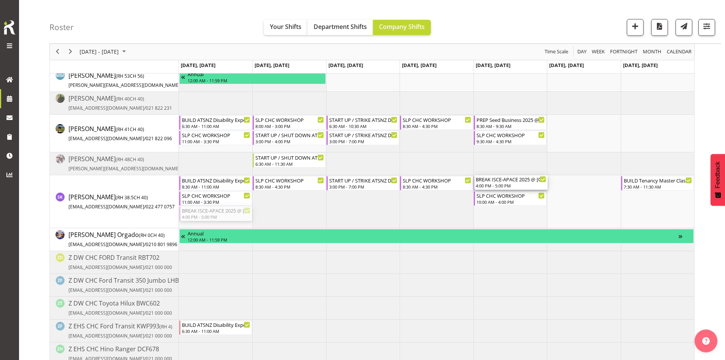
drag, startPoint x: 215, startPoint y: 213, endPoint x: 498, endPoint y: 211, distance: 282.3
click at [498, 211] on div "SLP CHC WORKSHOP 11:00 AM - 3:00 PM Annual 12:00 AM - 11:59 PM BUILD ATSNZ Disa…" at bounding box center [436, 171] width 515 height 433
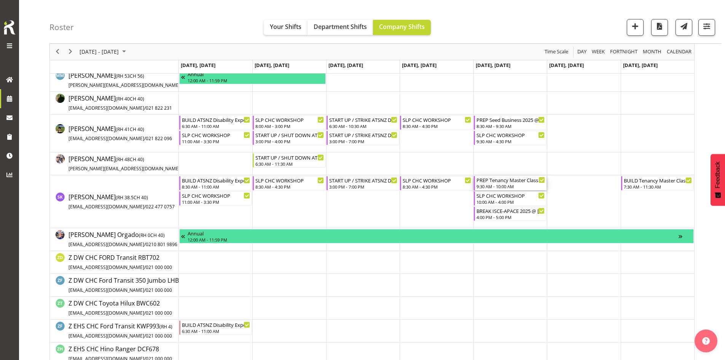
click at [490, 186] on div "9:30 AM - 10:00 AM" at bounding box center [510, 186] width 68 height 6
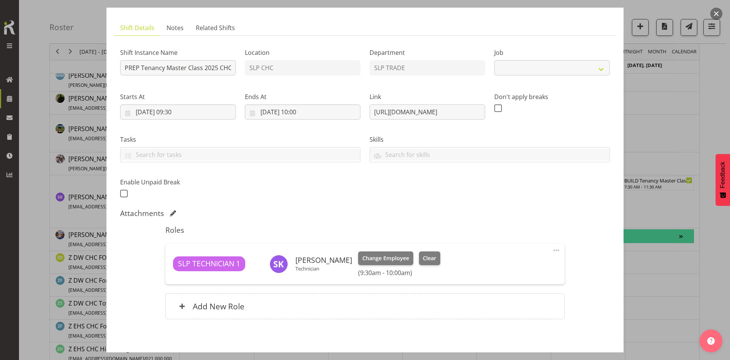
scroll to position [76, 0]
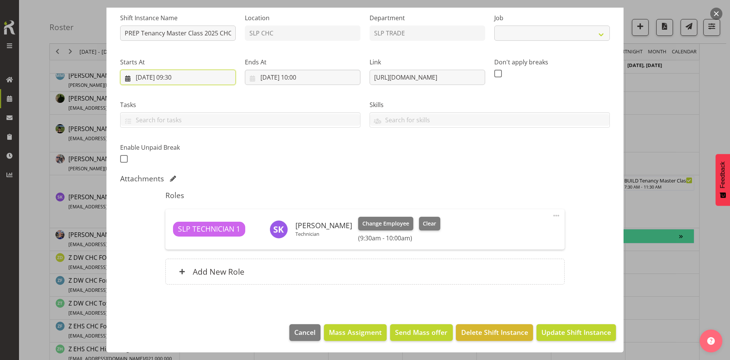
click at [207, 79] on input "[DATE] 09:30" at bounding box center [178, 77] width 116 height 15
select select "10404"
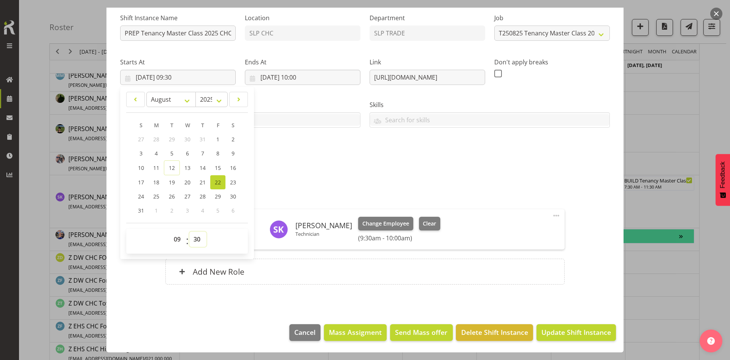
click at [199, 239] on select "00 01 02 03 04 05 06 07 08 09 10 11 12 13 14 15 16 17 18 19 20 21 22 23 24 25 2…" at bounding box center [197, 238] width 17 height 15
select select "0"
click at [189, 231] on select "00 01 02 03 04 05 06 07 08 09 10 11 12 13 14 15 16 17 18 19 20 21 22 23 24 25 2…" at bounding box center [197, 238] width 17 height 15
type input "[DATE] 09:00"
click at [556, 335] on span "Update Shift Instance" at bounding box center [577, 332] width 70 height 10
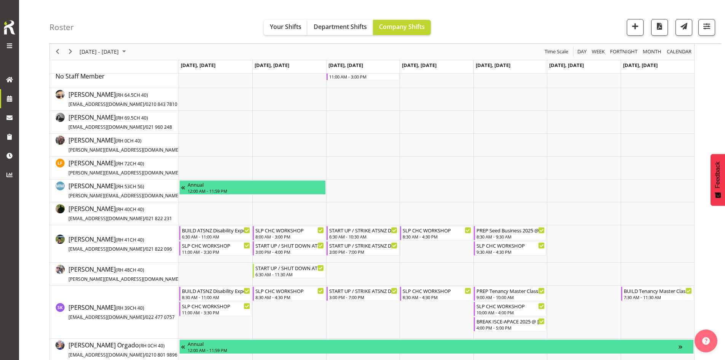
scroll to position [76, 0]
